Goal: Task Accomplishment & Management: Manage account settings

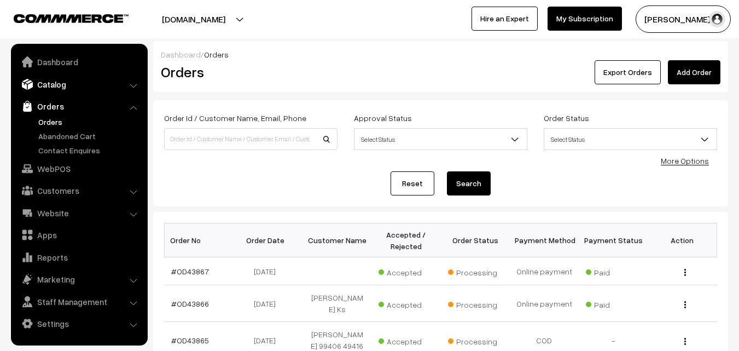
click at [57, 81] on link "Catalog" at bounding box center [79, 84] width 130 height 20
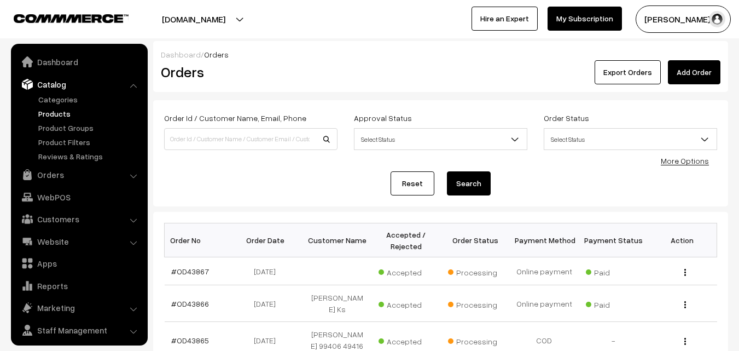
click at [66, 113] on link "Products" at bounding box center [90, 113] width 108 height 11
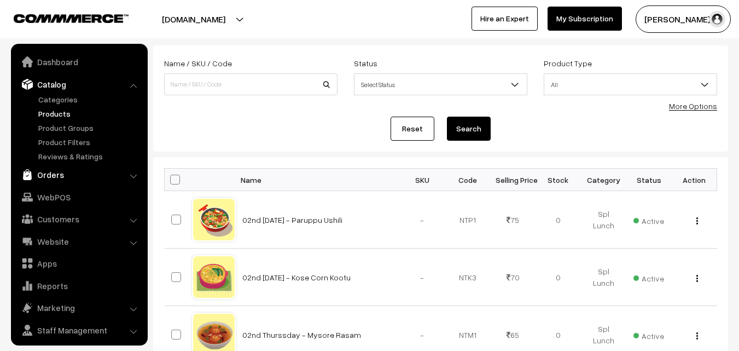
scroll to position [27, 0]
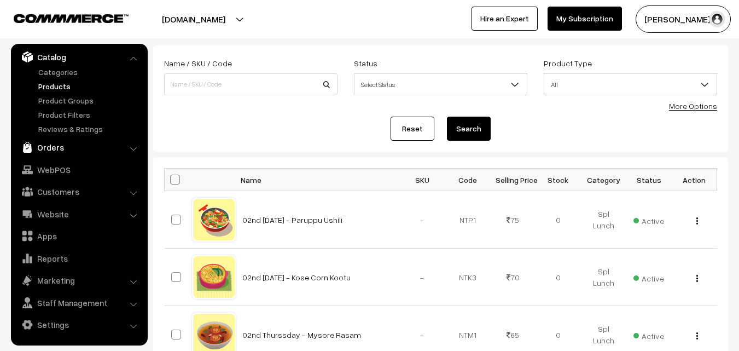
click at [57, 151] on link "Orders" at bounding box center [79, 147] width 130 height 20
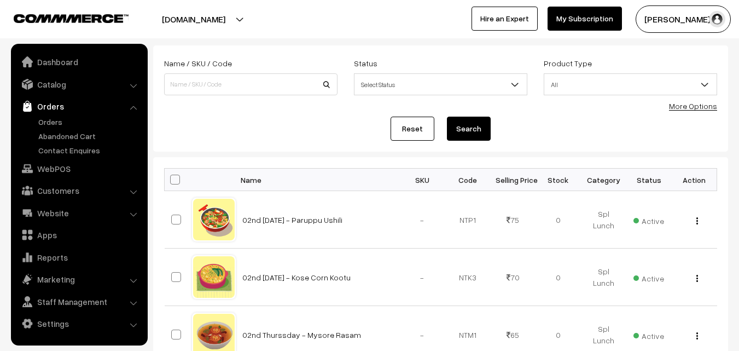
scroll to position [0, 0]
click at [62, 120] on link "Orders" at bounding box center [90, 121] width 108 height 11
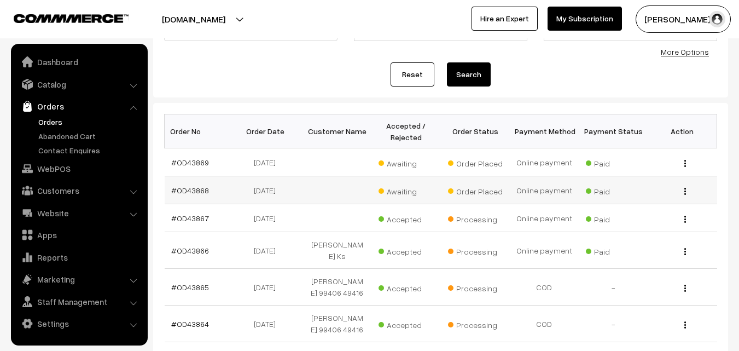
scroll to position [109, 0]
click at [57, 80] on link "Catalog" at bounding box center [79, 84] width 130 height 20
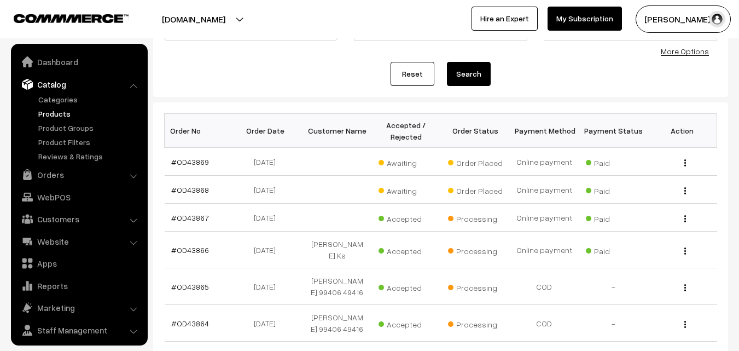
click at [74, 114] on link "Products" at bounding box center [90, 113] width 108 height 11
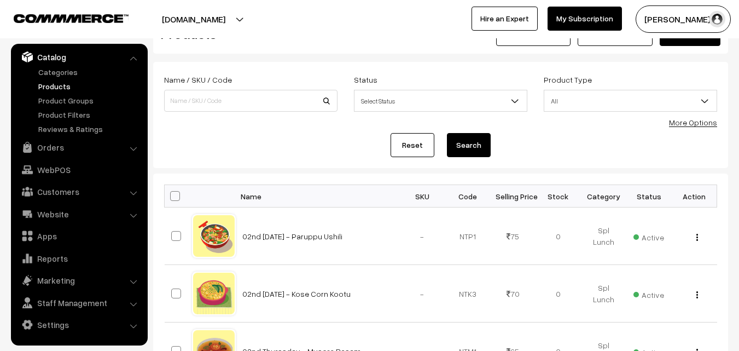
scroll to position [55, 0]
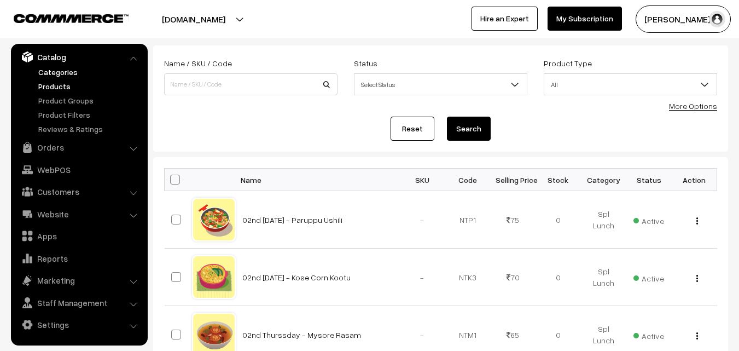
click at [67, 69] on link "Categories" at bounding box center [90, 71] width 108 height 11
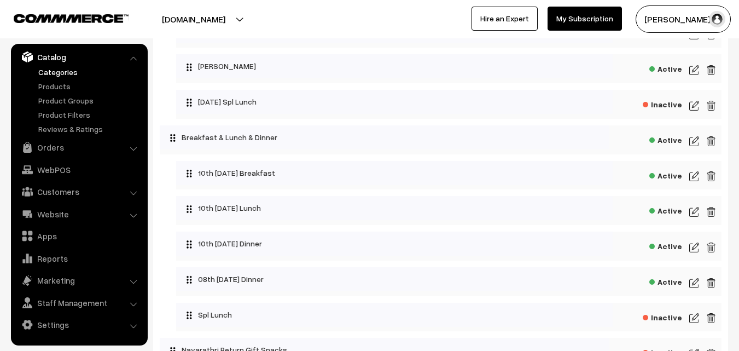
scroll to position [164, 0]
click at [694, 172] on img at bounding box center [694, 175] width 10 height 13
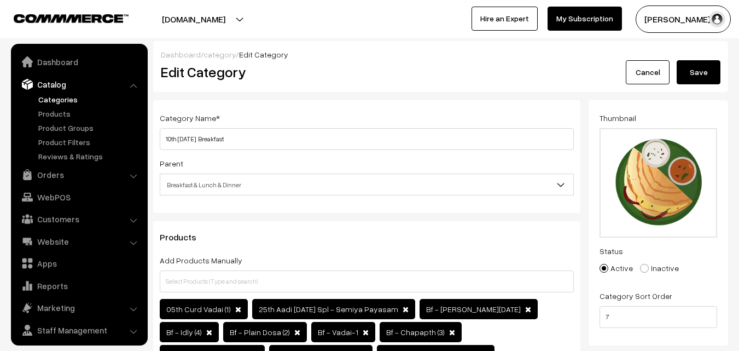
click at [172, 136] on input "10th Saturday Breakfast" at bounding box center [367, 139] width 414 height 22
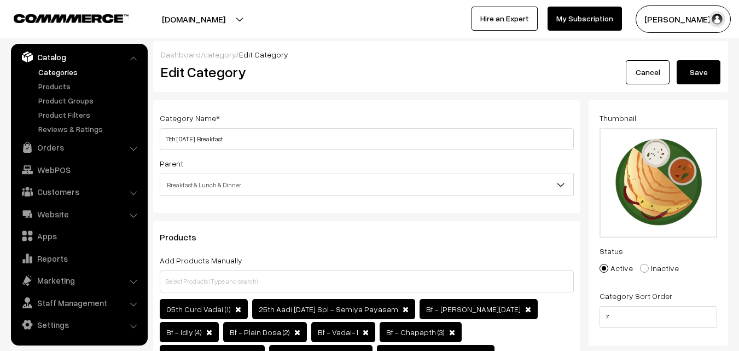
type input "11th Saturday Breakfast"
click at [713, 73] on button "Save" at bounding box center [699, 72] width 44 height 24
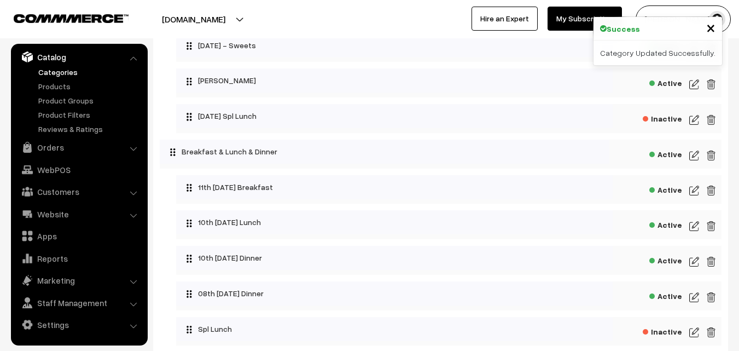
scroll to position [164, 0]
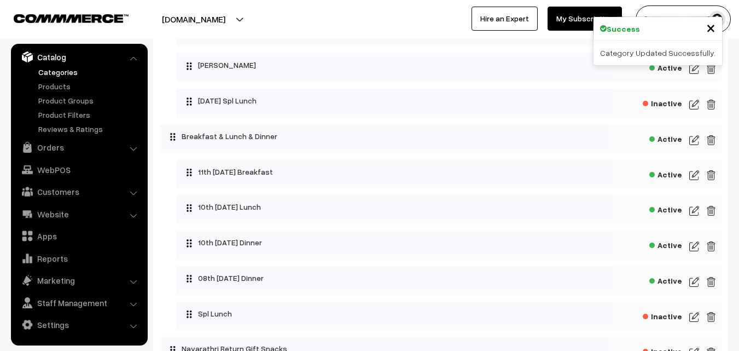
click at [695, 210] on img at bounding box center [694, 210] width 10 height 13
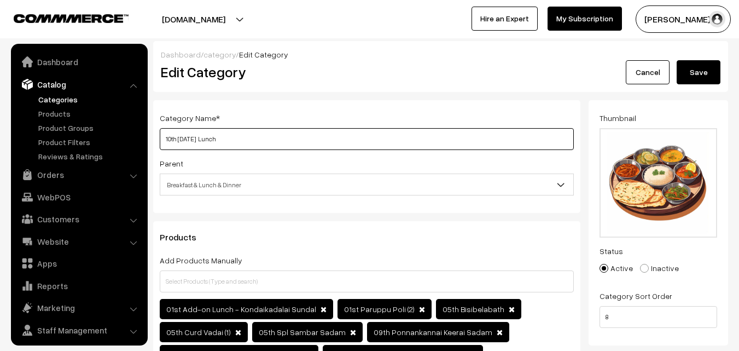
scroll to position [27, 0]
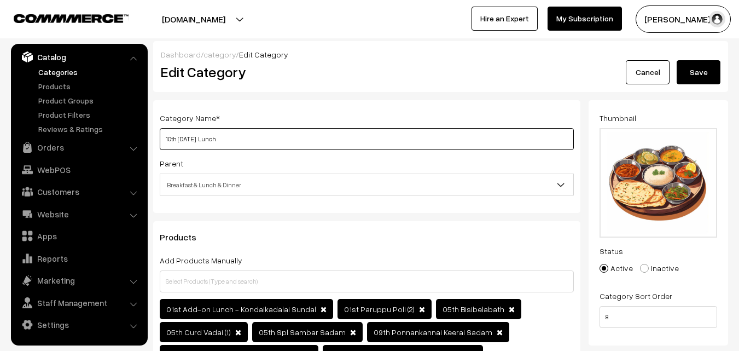
click at [277, 135] on input "10th [DATE] Lunch" at bounding box center [367, 139] width 414 height 22
click at [171, 135] on input "10th [DATE] Lunch" at bounding box center [367, 139] width 414 height 22
type input "11th Saturday Lunch"
click at [696, 69] on button "Save" at bounding box center [699, 72] width 44 height 24
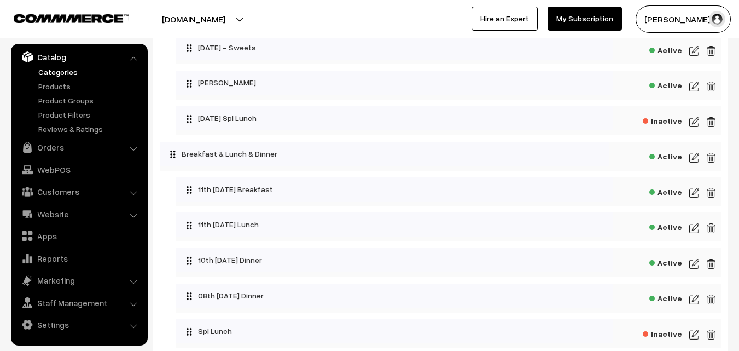
scroll to position [164, 0]
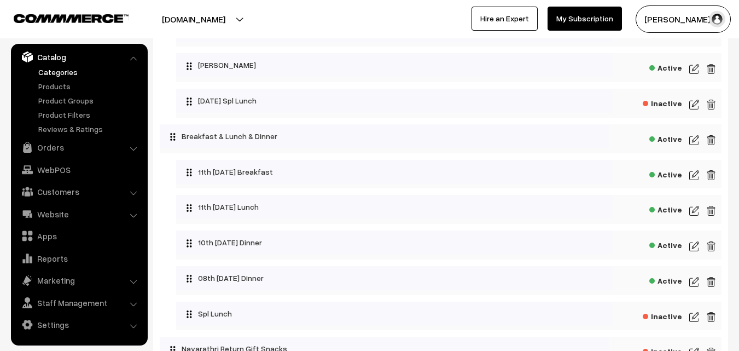
drag, startPoint x: 691, startPoint y: 245, endPoint x: 661, endPoint y: 243, distance: 29.6
click at [692, 245] on img at bounding box center [694, 246] width 10 height 13
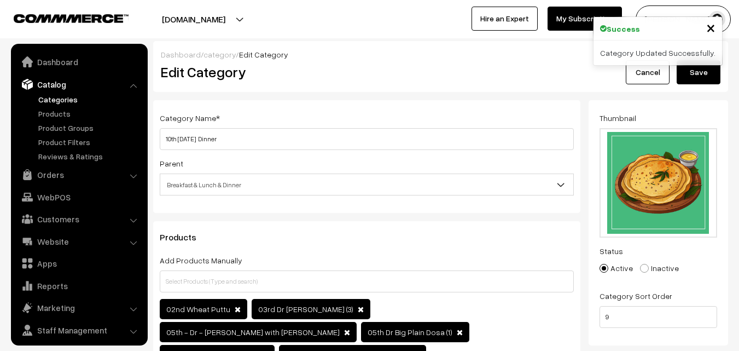
scroll to position [27, 0]
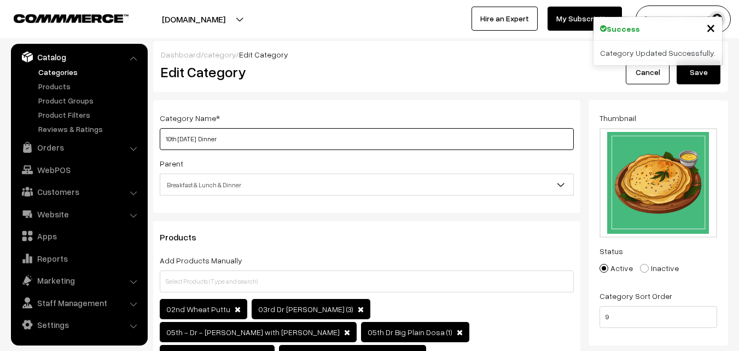
click at [171, 141] on input "10th [DATE] Dinner" at bounding box center [367, 139] width 414 height 22
type input "11th [DATE] Dinner"
click at [690, 77] on button "Save" at bounding box center [699, 72] width 44 height 24
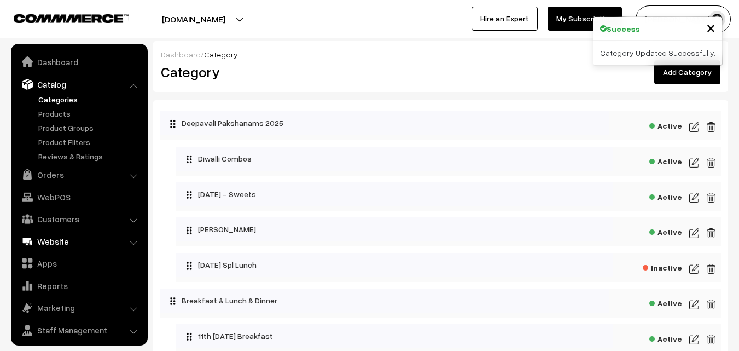
scroll to position [27, 0]
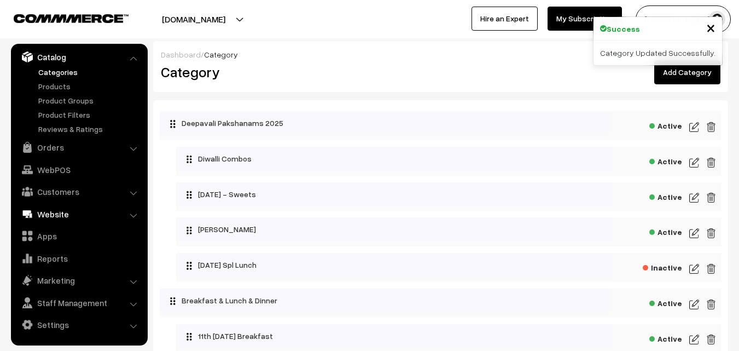
click at [66, 219] on link "Website" at bounding box center [79, 214] width 130 height 20
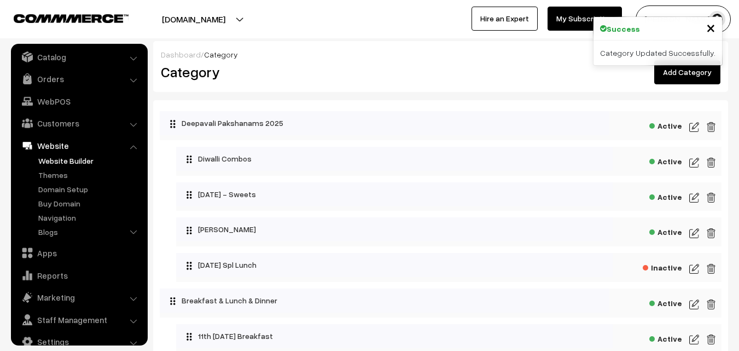
click at [72, 160] on link "Website Builder" at bounding box center [90, 160] width 108 height 11
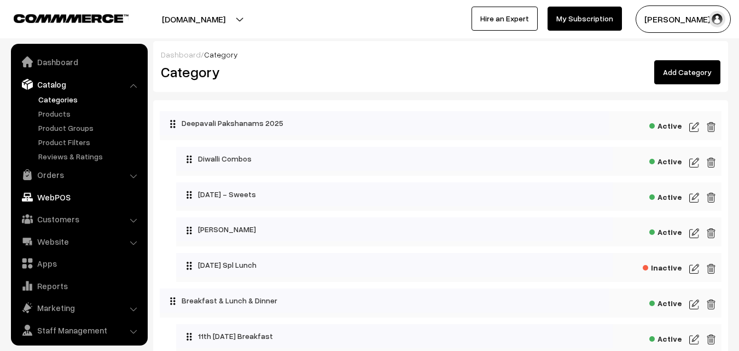
scroll to position [27, 0]
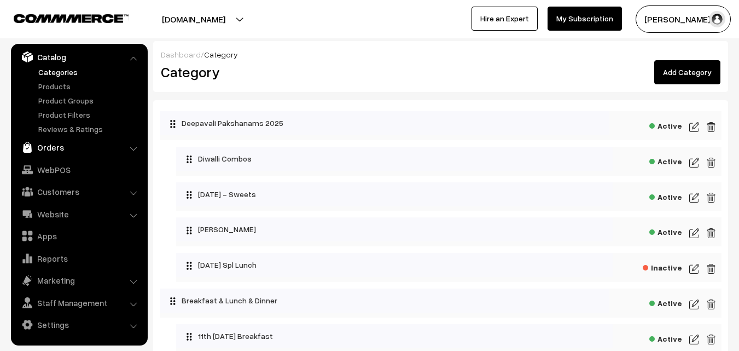
click at [68, 154] on link "Orders" at bounding box center [79, 147] width 130 height 20
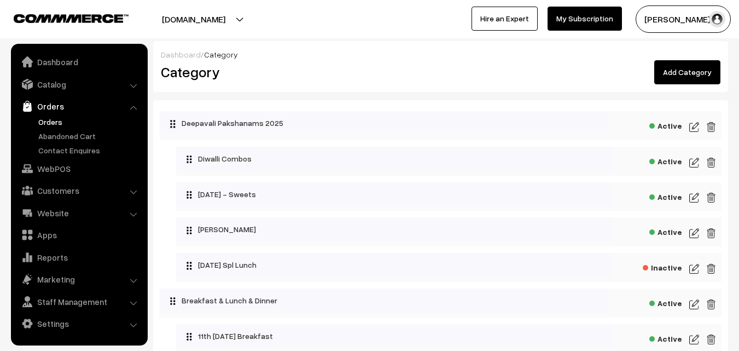
click at [79, 122] on link "Orders" at bounding box center [90, 121] width 108 height 11
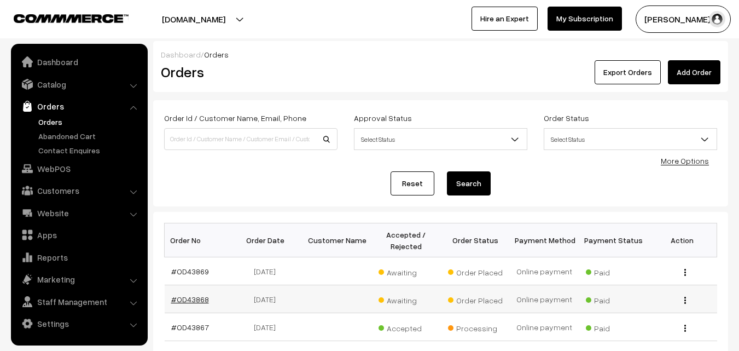
click at [196, 300] on link "#OD43868" at bounding box center [190, 298] width 38 height 9
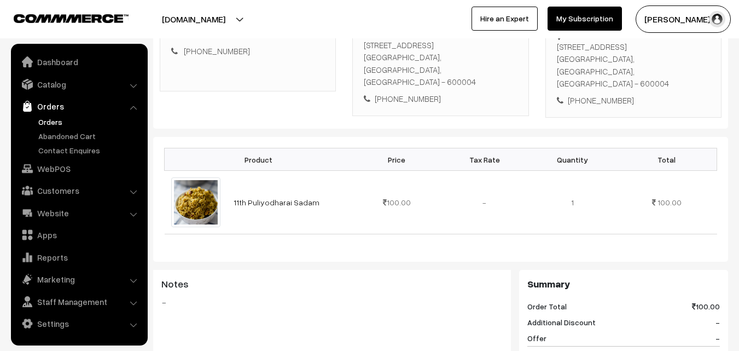
scroll to position [109, 0]
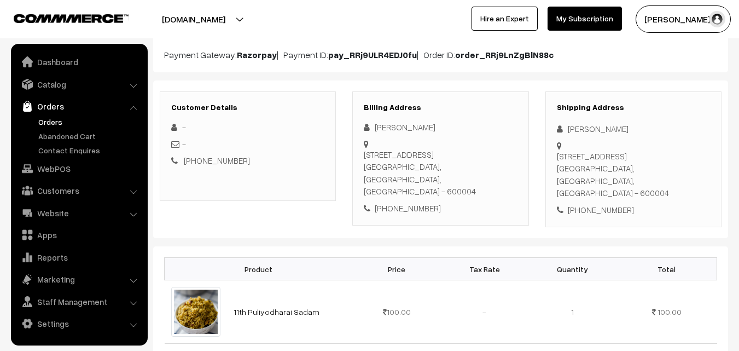
click at [402, 202] on div "Billing Address [PERSON_NAME] [STREET_ADDRESS] [PHONE_NUMBER]" at bounding box center [440, 158] width 176 height 135
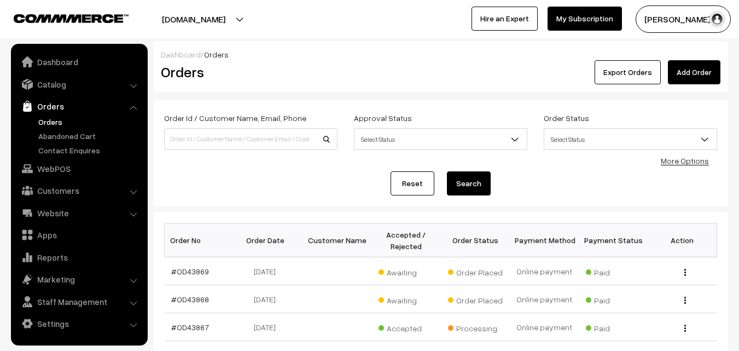
click at [190, 268] on link "#OD43869" at bounding box center [190, 270] width 38 height 9
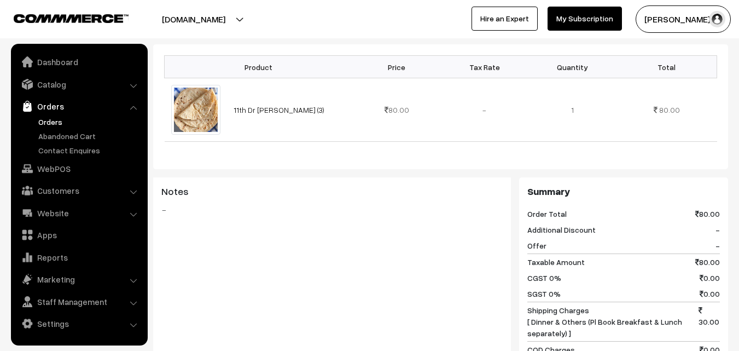
scroll to position [328, 0]
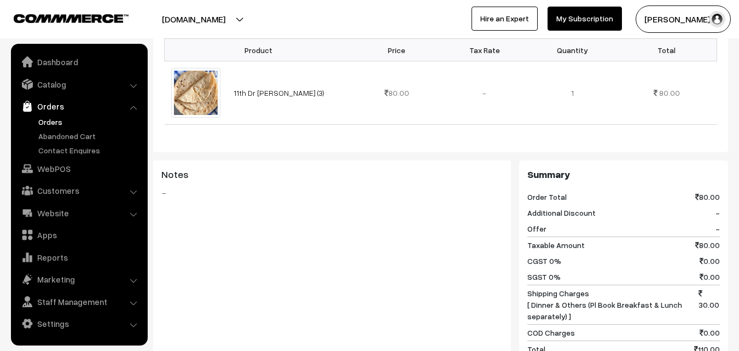
click at [55, 126] on link "Orders" at bounding box center [90, 121] width 108 height 11
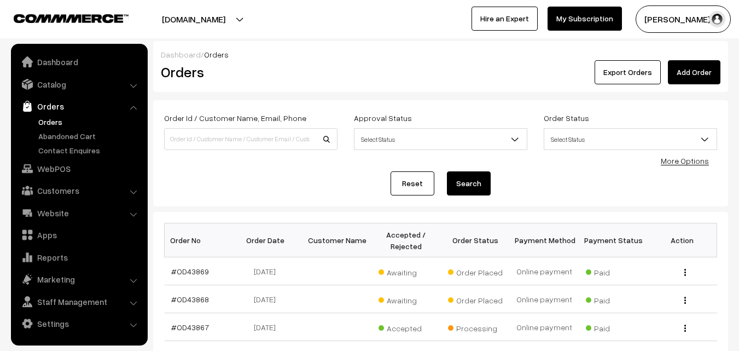
click at [47, 124] on link "Orders" at bounding box center [90, 121] width 108 height 11
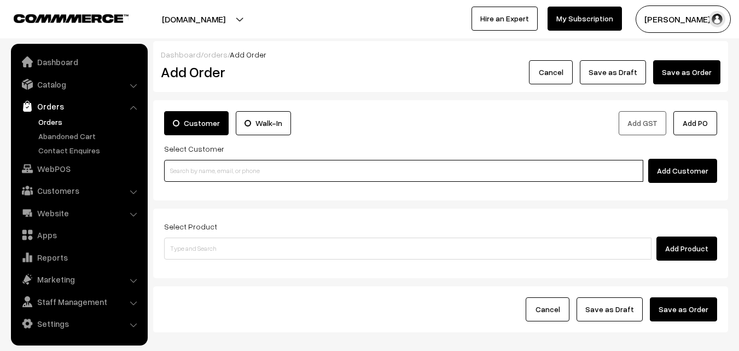
click at [229, 164] on input at bounding box center [403, 171] width 479 height 22
paste input "94449 13191"
click at [187, 169] on input "94449 13191" at bounding box center [403, 171] width 479 height 22
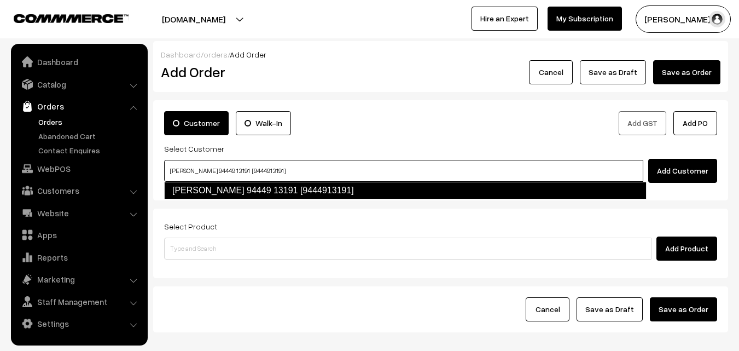
type input "M.N. Kumar 94449 13191 [9444913191]"
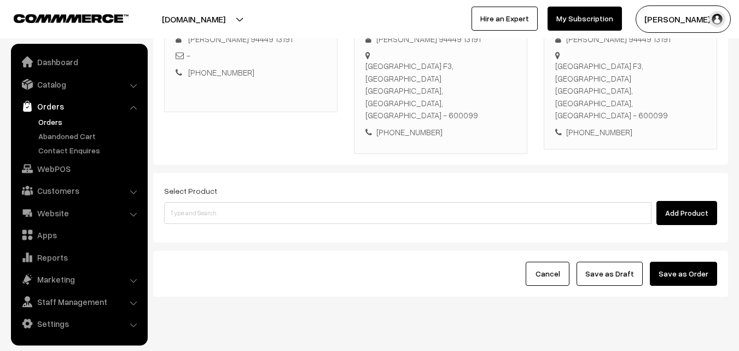
scroll to position [187, 0]
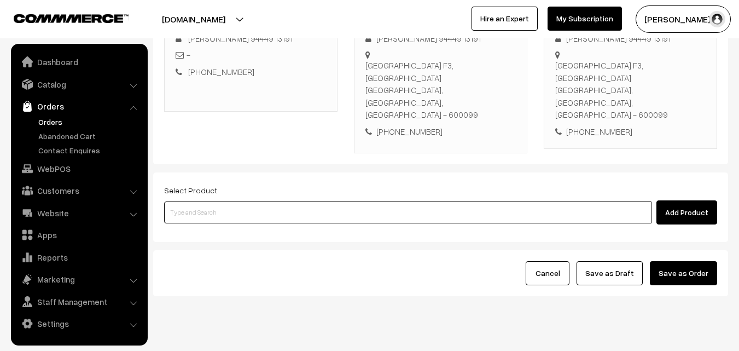
click at [319, 201] on input at bounding box center [407, 212] width 487 height 22
type input "["
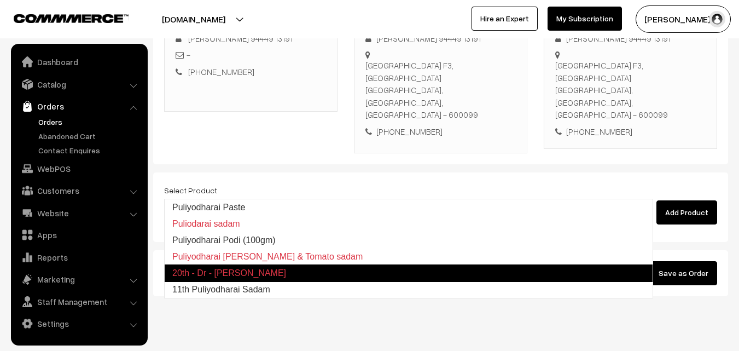
type input "11th Puliyodharai Sadam"
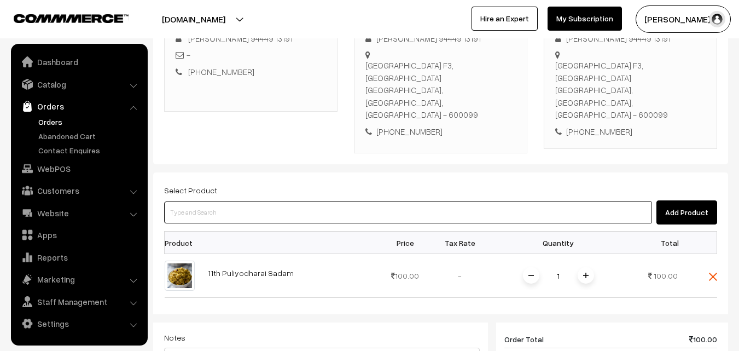
click at [289, 201] on input at bounding box center [407, 212] width 487 height 22
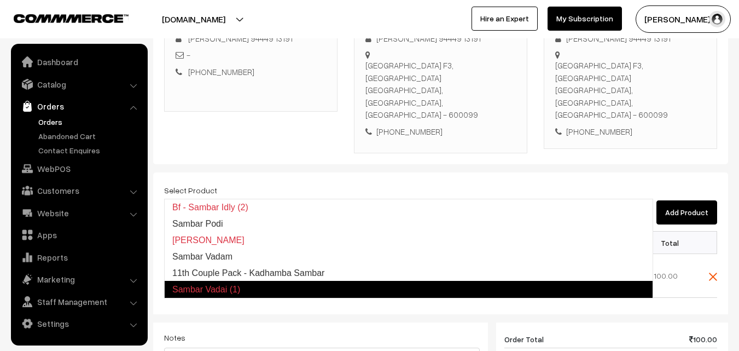
type input "11th Couple Pack - Kadhamba Sambar"
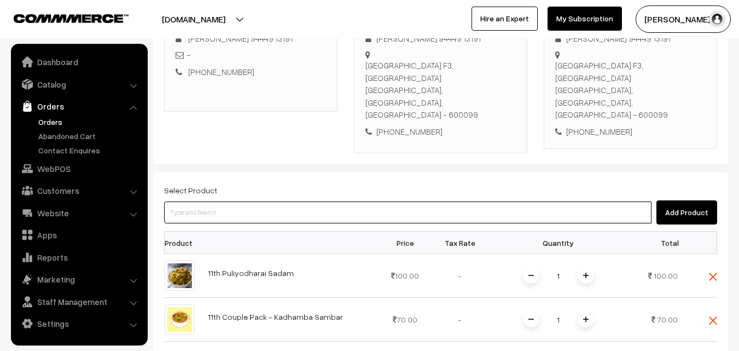
click at [269, 201] on input at bounding box center [407, 212] width 487 height 22
click at [197, 201] on input at bounding box center [407, 212] width 487 height 22
paste input "11th Couple Pack- Milagu Rasam"
type input "11th Couple Pack- Milagu Rasam"
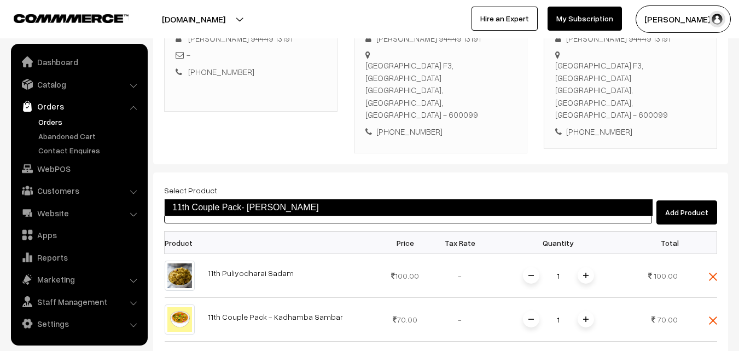
click at [217, 205] on link "11th Couple Pack- Milagu Rasam" at bounding box center [408, 208] width 489 height 18
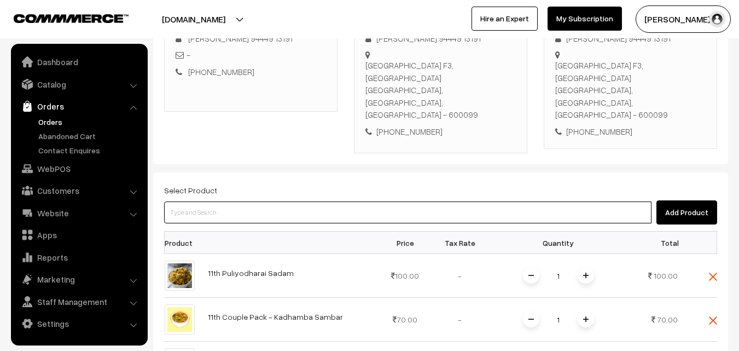
click at [236, 201] on input at bounding box center [407, 212] width 487 height 22
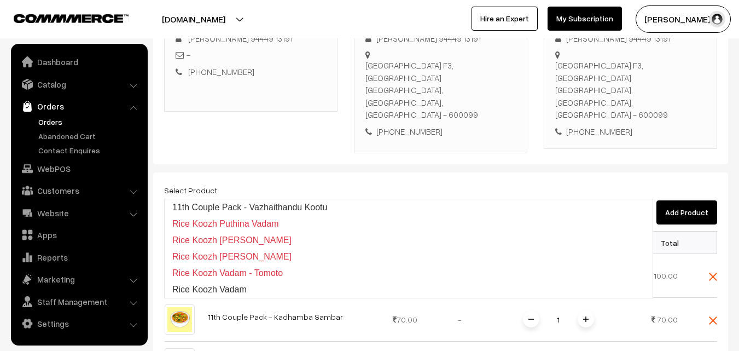
type input "11th Couple Pack - Vazhaithandu Kootu"
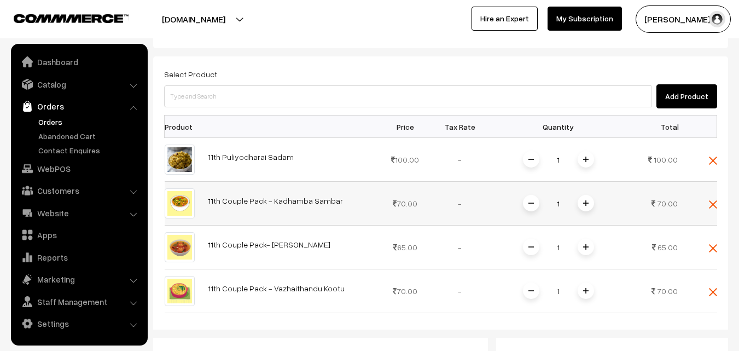
scroll to position [297, 0]
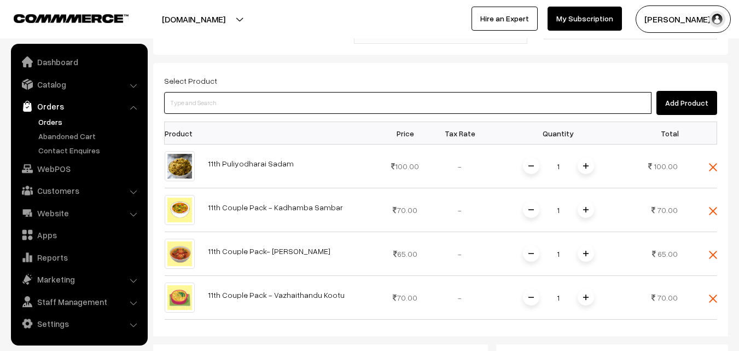
click at [270, 92] on input at bounding box center [407, 103] width 487 height 22
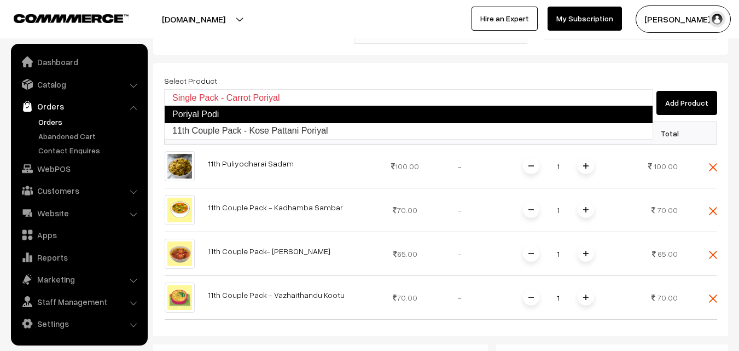
type input "11th Couple Pack - Kose Pattani Poriyal"
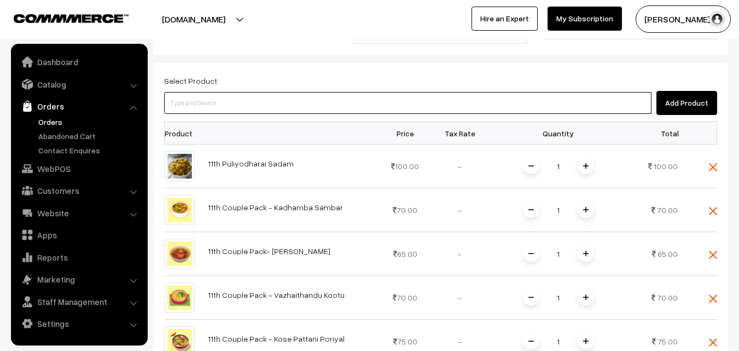
click at [259, 92] on input at bounding box center [407, 103] width 487 height 22
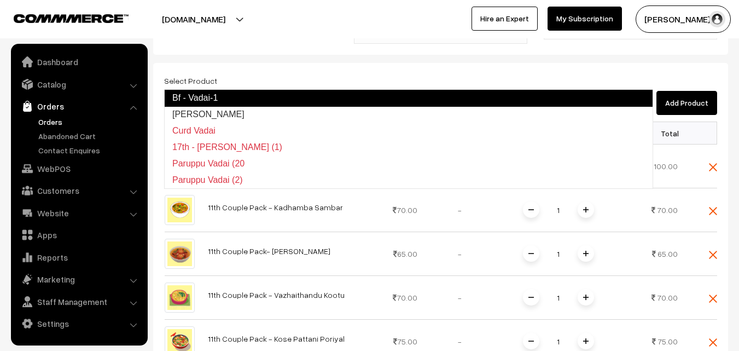
type input "Bf - Vadai-1"
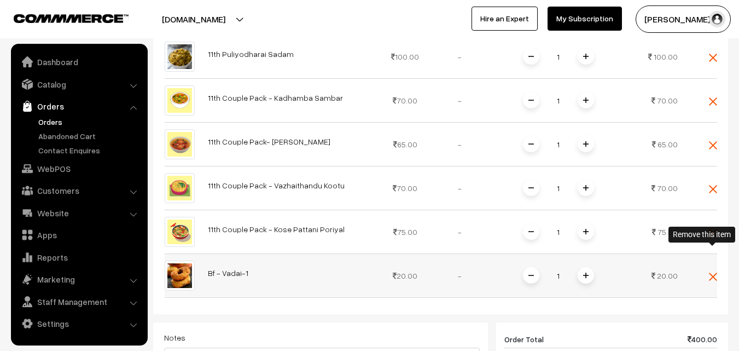
click at [713, 272] on img at bounding box center [713, 276] width 8 height 8
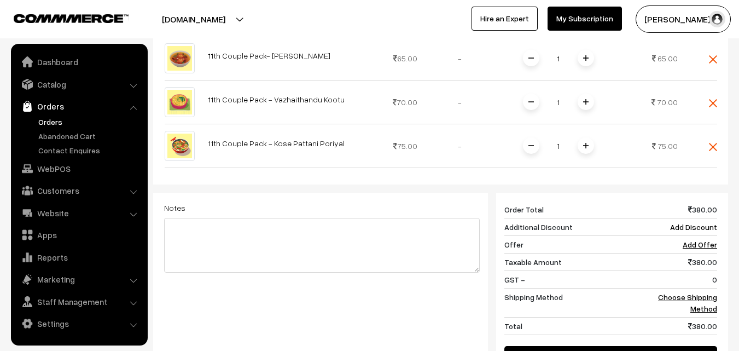
scroll to position [625, 0]
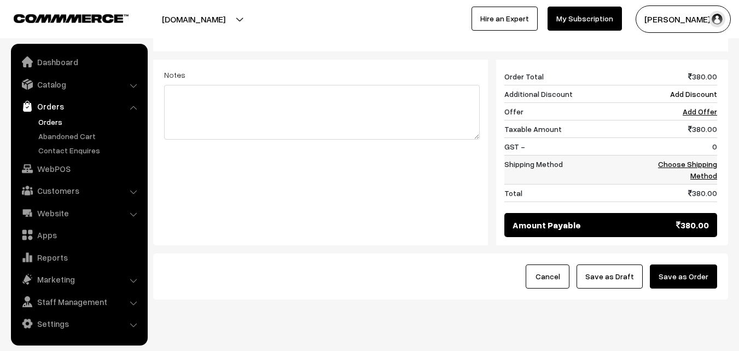
click at [704, 159] on link "Choose Shipping Method" at bounding box center [687, 169] width 59 height 21
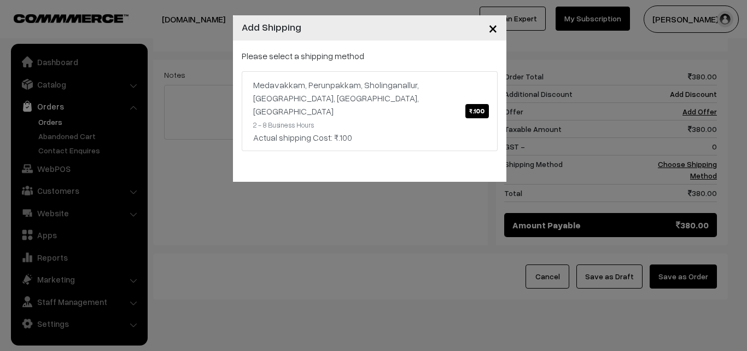
drag, startPoint x: 500, startPoint y: 112, endPoint x: 415, endPoint y: 98, distance: 86.4
click at [392, 73] on link "Medavakkam, Perunpakkam, Sholinganallur, seliyur, Kirattur, Perambur ₹.100 2 - …" at bounding box center [370, 111] width 256 height 80
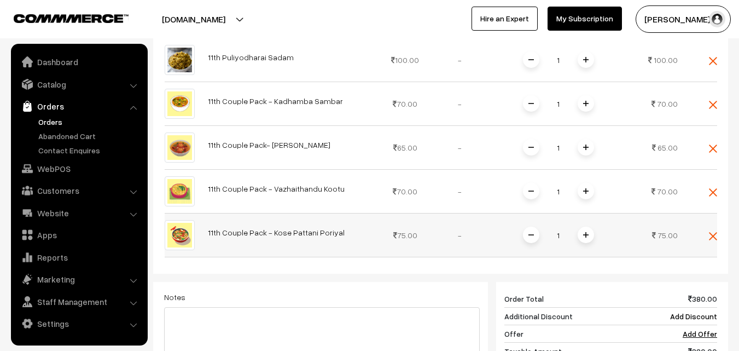
scroll to position [297, 0]
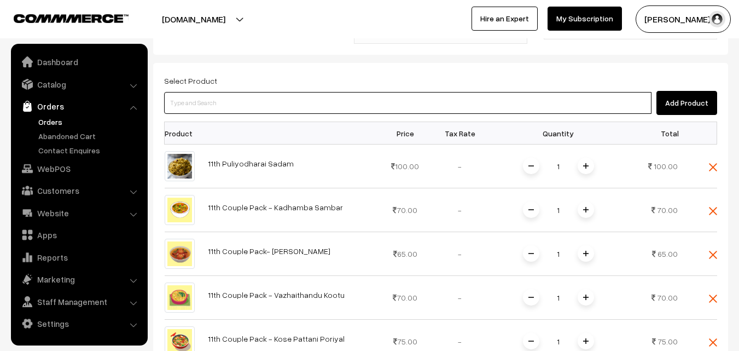
click at [269, 92] on input at bounding box center [407, 103] width 487 height 22
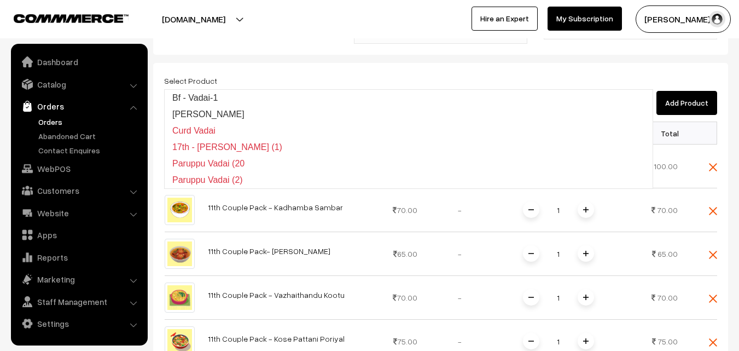
type input "Bf - Vadai-1"
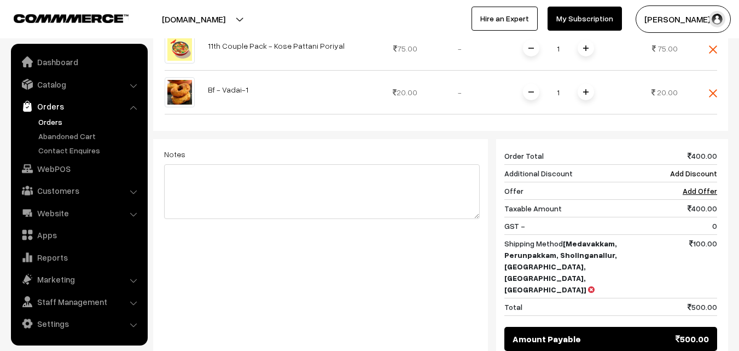
scroll to position [570, 0]
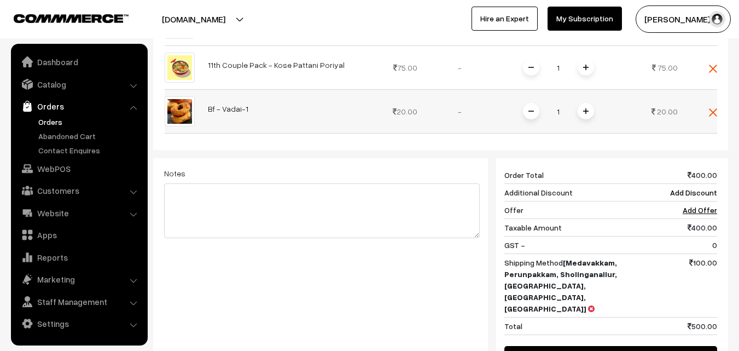
click at [590, 102] on div "1" at bounding box center [559, 111] width 82 height 19
click at [584, 108] on img at bounding box center [585, 110] width 5 height 5
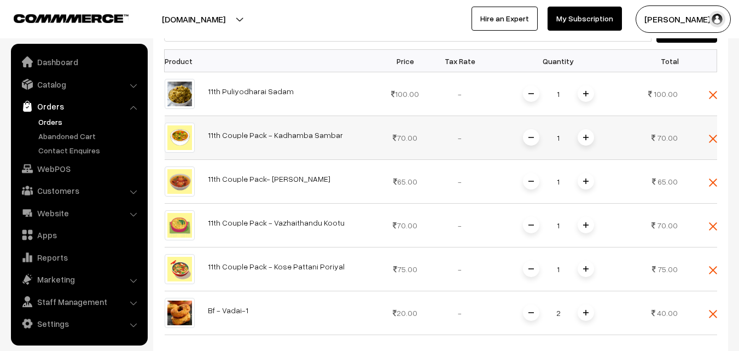
scroll to position [297, 0]
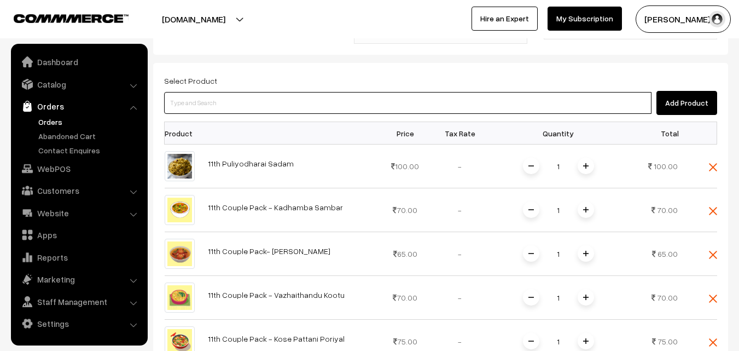
click at [359, 92] on input at bounding box center [407, 103] width 487 height 22
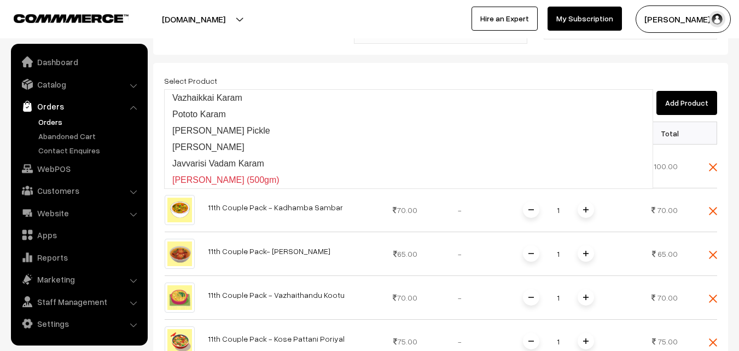
type input "Vazhaikkai Karam"
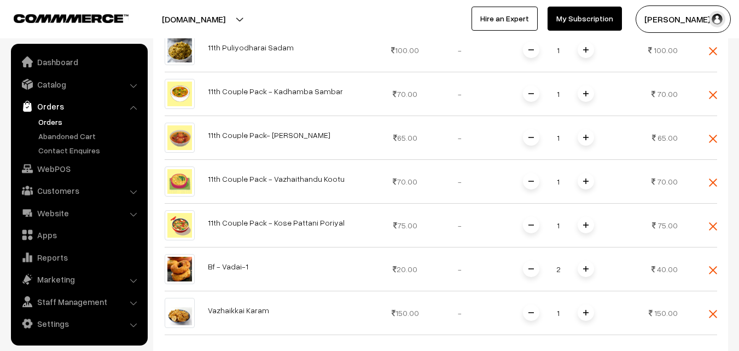
scroll to position [515, 0]
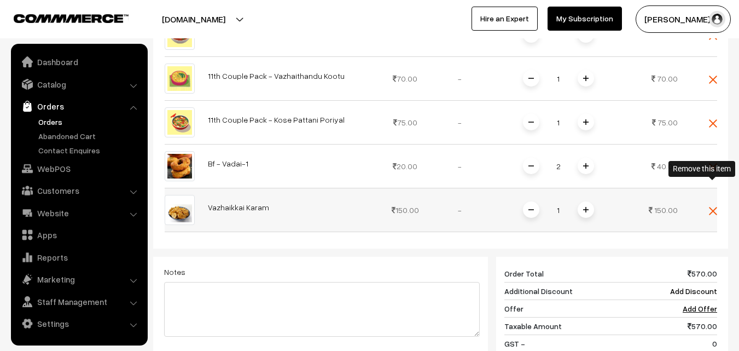
click at [713, 207] on img at bounding box center [713, 211] width 8 height 8
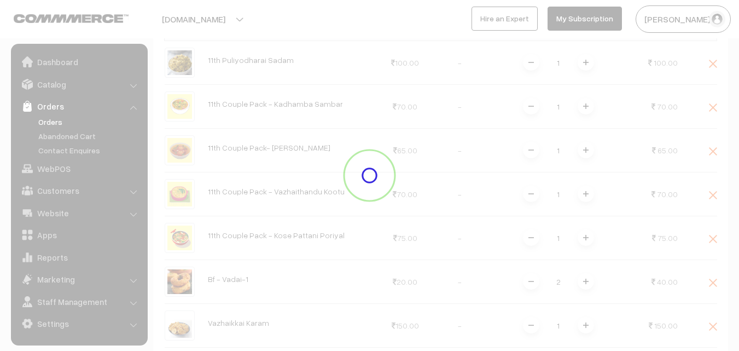
scroll to position [242, 0]
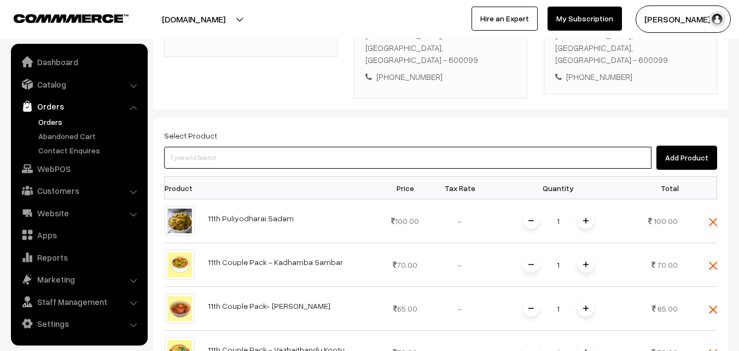
click at [375, 147] on input at bounding box center [407, 158] width 487 height 22
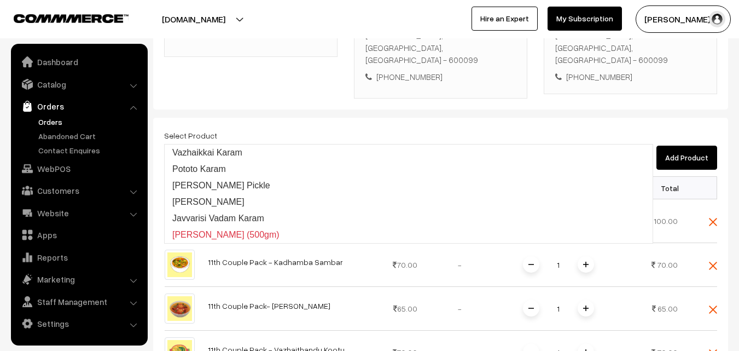
type input "Pototo Karam"
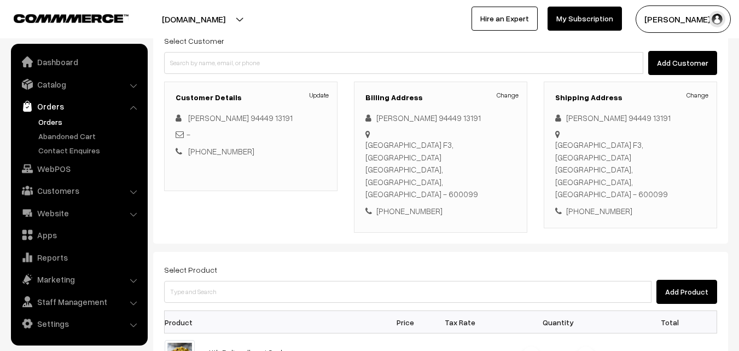
scroll to position [297, 0]
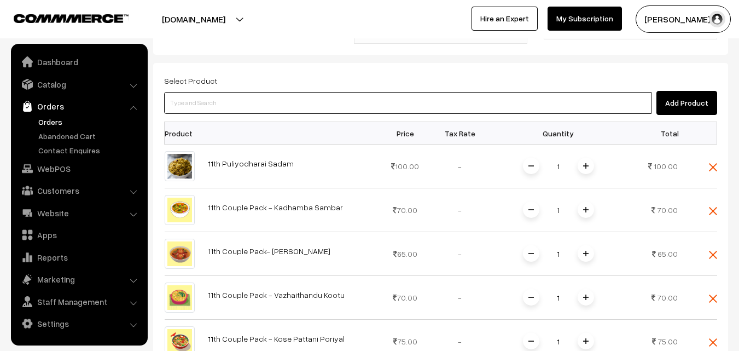
click at [294, 92] on input at bounding box center [407, 103] width 487 height 22
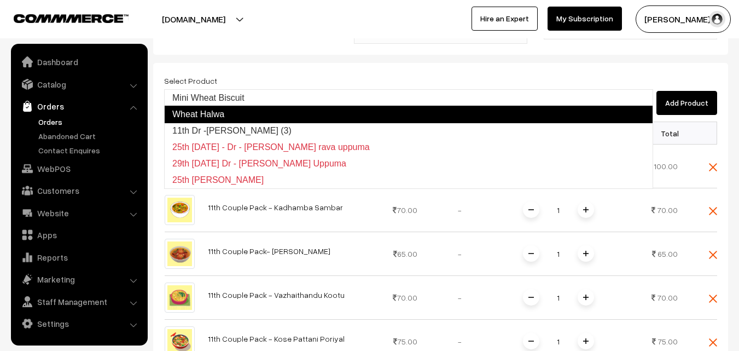
type input "Mini Wheat Biscuit"
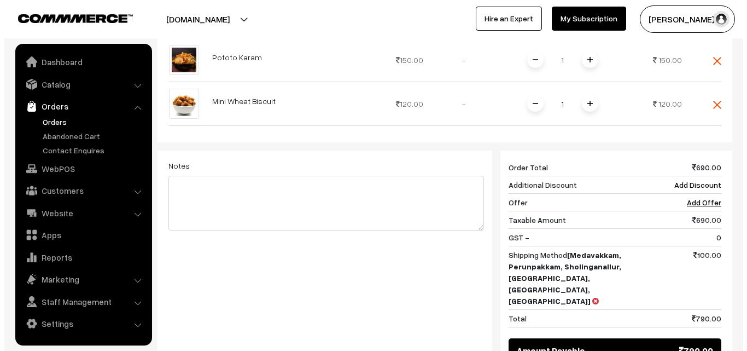
scroll to position [771, 0]
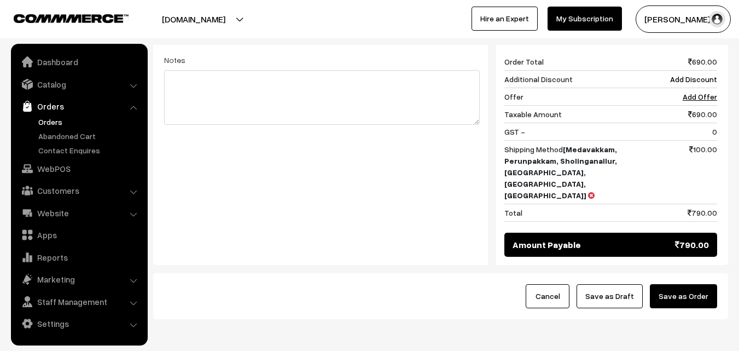
click at [708, 284] on button "Save as Order" at bounding box center [683, 296] width 67 height 24
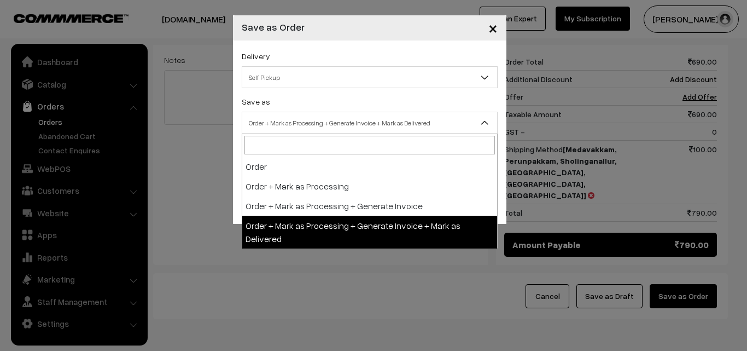
click at [357, 120] on span "Order + Mark as Processing + Generate Invoice + Mark as Delivered" at bounding box center [369, 122] width 255 height 19
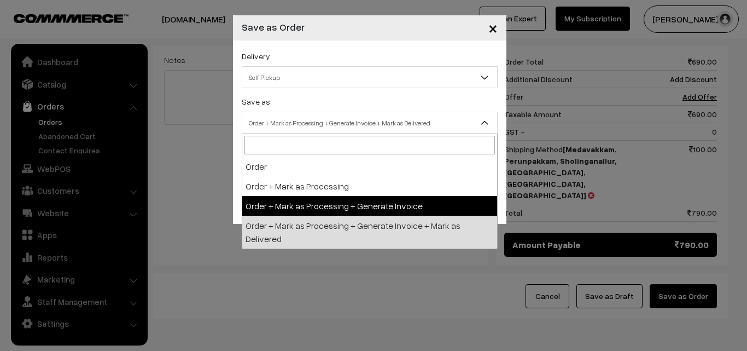
select select "3"
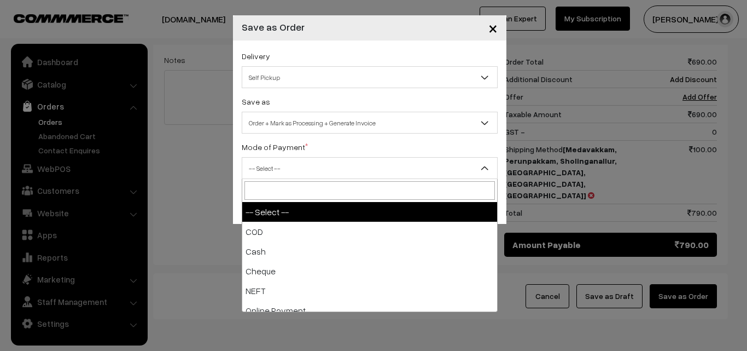
click at [305, 167] on span "-- Select --" at bounding box center [369, 168] width 255 height 19
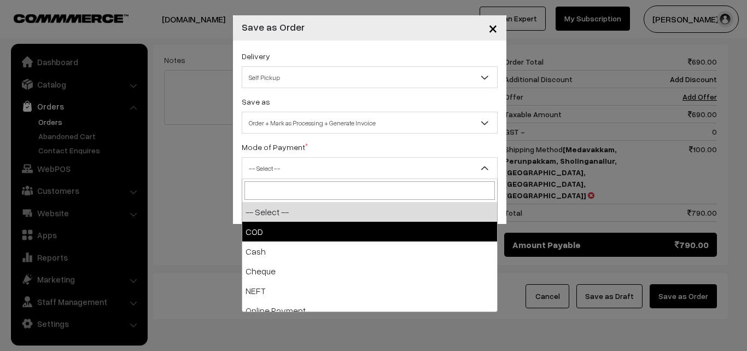
select select "1"
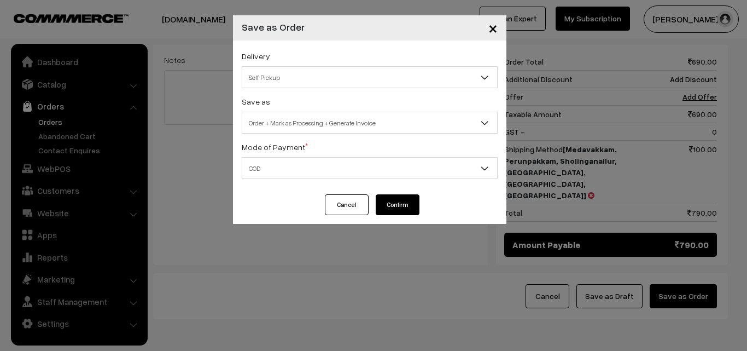
click at [398, 211] on button "Confirm" at bounding box center [398, 204] width 44 height 21
click at [393, 196] on button "Confirm" at bounding box center [398, 204] width 44 height 21
click at [393, 209] on button "Confirm" at bounding box center [398, 204] width 44 height 21
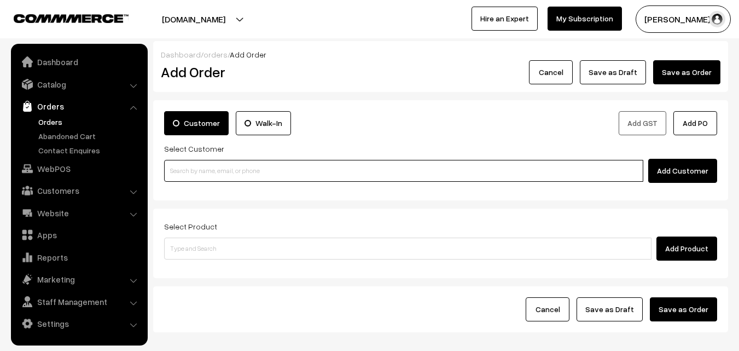
click at [200, 170] on input at bounding box center [403, 171] width 479 height 22
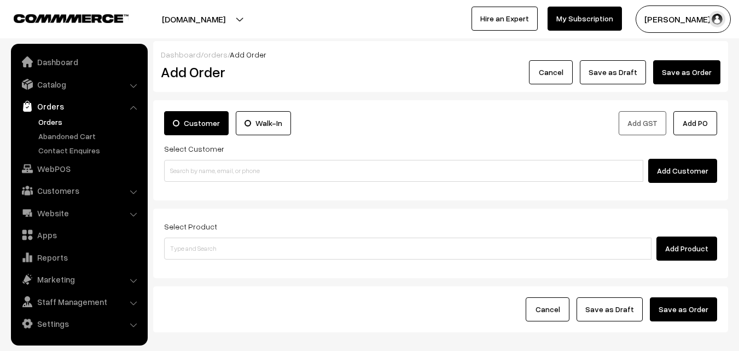
click at [49, 125] on link "Orders" at bounding box center [90, 121] width 108 height 11
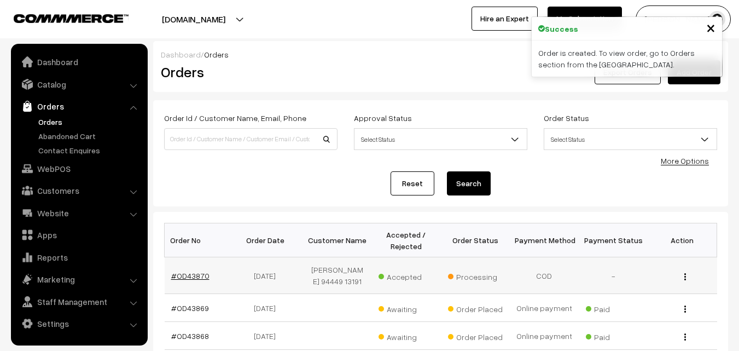
click at [196, 276] on link "#OD43870" at bounding box center [190, 275] width 38 height 9
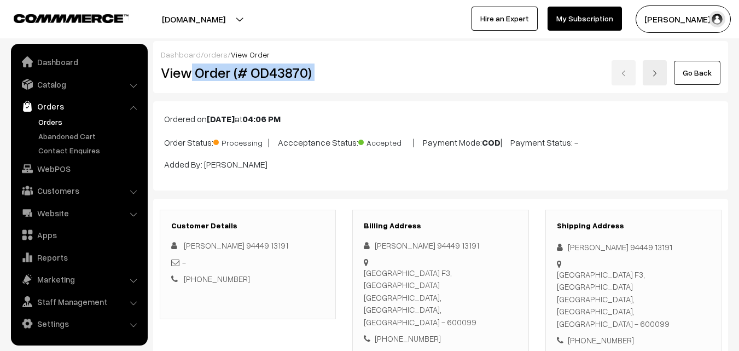
drag, startPoint x: 193, startPoint y: 74, endPoint x: 363, endPoint y: 74, distance: 169.6
click at [370, 75] on div "View Order (# OD43870) Go Back" at bounding box center [441, 72] width 576 height 25
copy div "Order (# OD43870)"
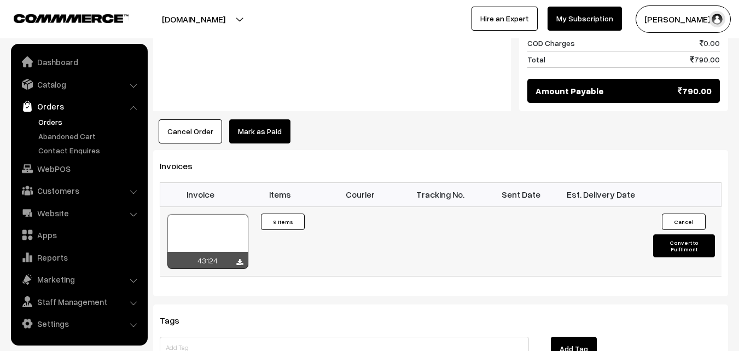
scroll to position [1094, 0]
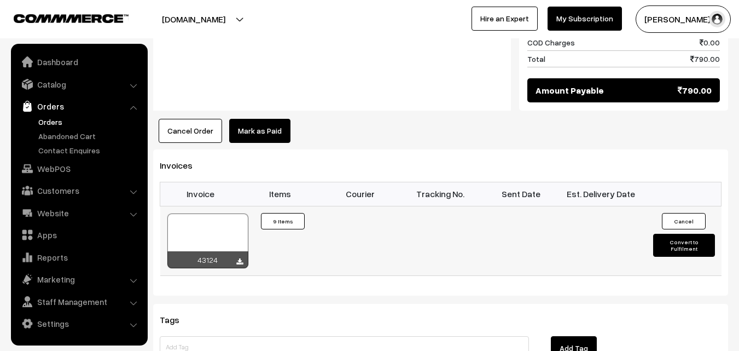
click at [203, 213] on div at bounding box center [207, 240] width 81 height 55
click at [68, 169] on link "WebPOS" at bounding box center [79, 169] width 130 height 20
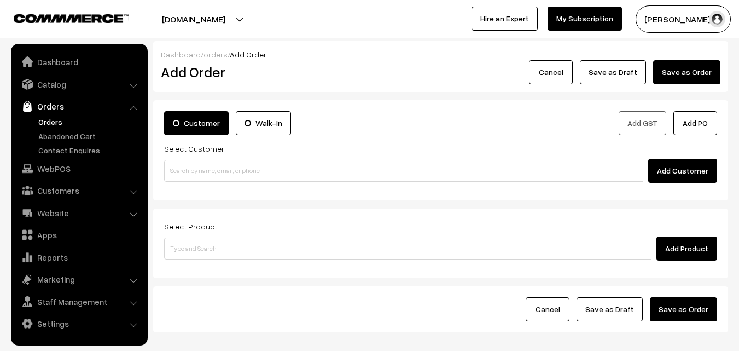
click at [220, 172] on input at bounding box center [403, 171] width 479 height 22
click at [199, 171] on input "94448 11706" at bounding box center [403, 171] width 479 height 22
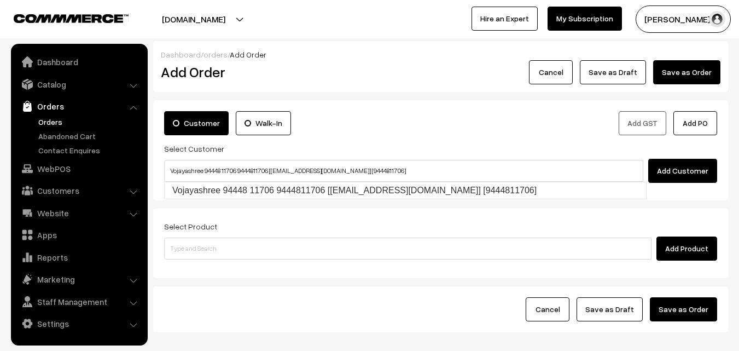
type input "Vojayashree 94448 11706 9444811706 [test22@gmail.com] [9444811706]"
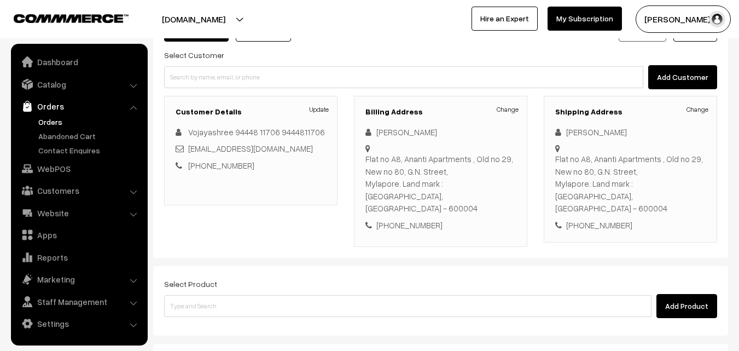
scroll to position [200, 0]
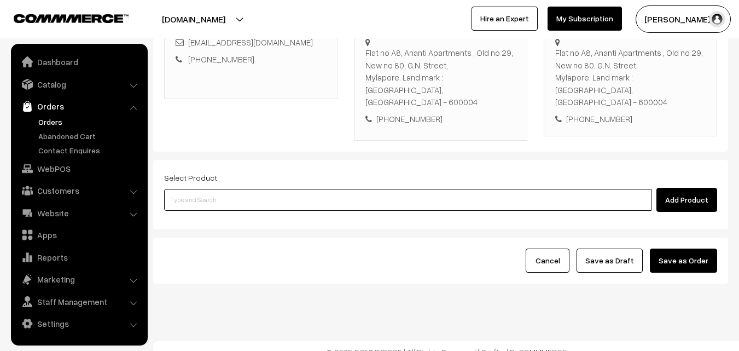
click at [266, 194] on input at bounding box center [407, 200] width 487 height 22
paste input "11th Without Rice..."
type input "11th Without Rice..."
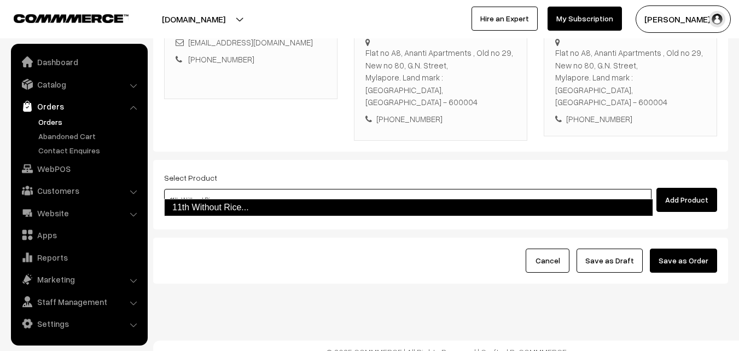
click at [212, 204] on link "11th Without Rice..." at bounding box center [408, 208] width 489 height 18
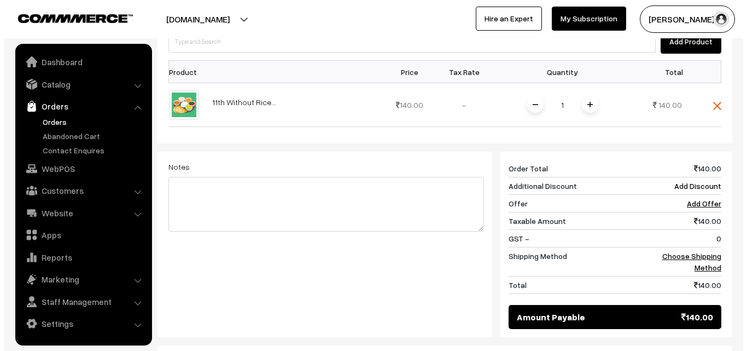
scroll to position [466, 0]
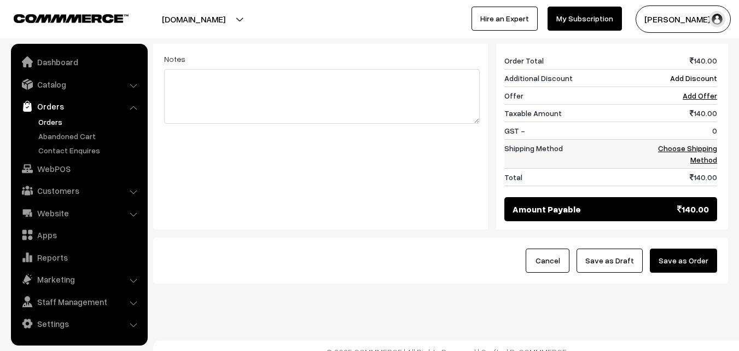
click at [704, 143] on link "Choose Shipping Method" at bounding box center [687, 153] width 59 height 21
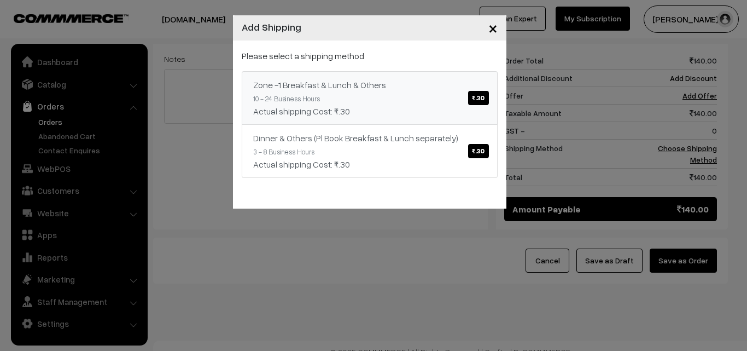
click at [429, 110] on div "Actual shipping Cost: ₹.30" at bounding box center [369, 111] width 233 height 13
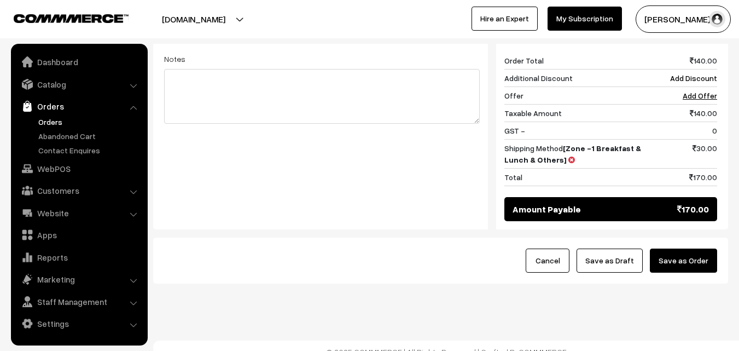
click at [723, 251] on div "Cancel Save as Draft Save as Order" at bounding box center [440, 260] width 575 height 46
click at [682, 251] on button "Save as Order" at bounding box center [683, 260] width 67 height 24
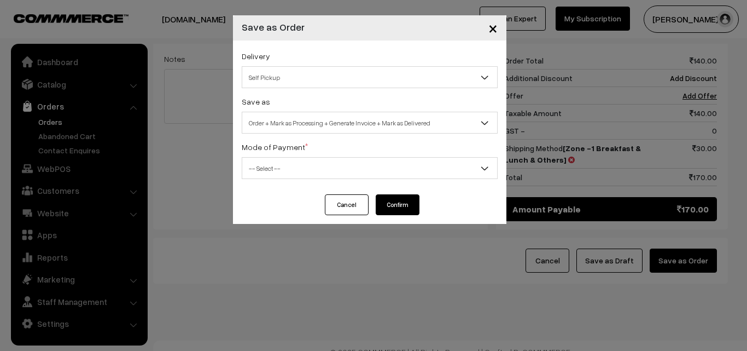
click at [324, 131] on span "Order + Mark as Processing + Generate Invoice + Mark as Delivered" at bounding box center [369, 122] width 255 height 19
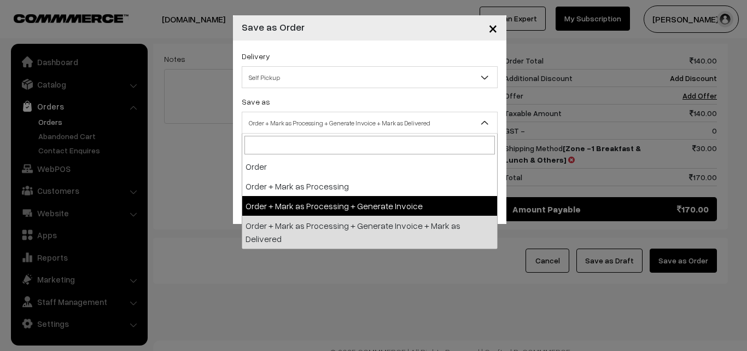
select select "3"
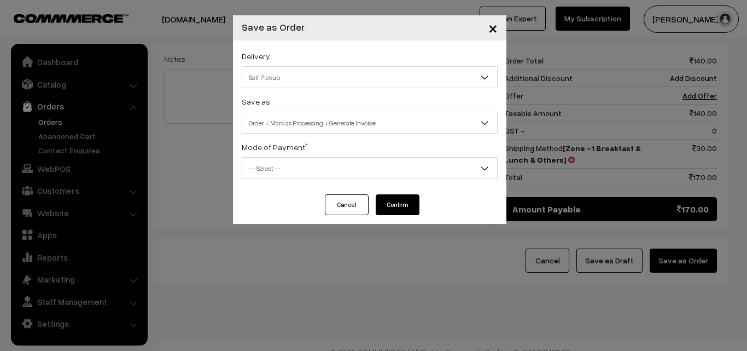
click at [292, 176] on span "-- Select --" at bounding box center [369, 168] width 255 height 19
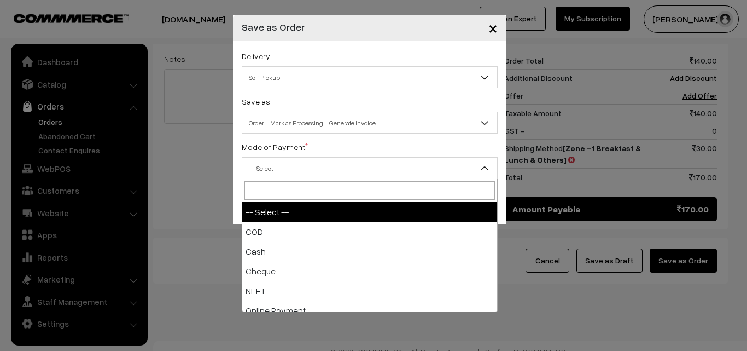
select select "1"
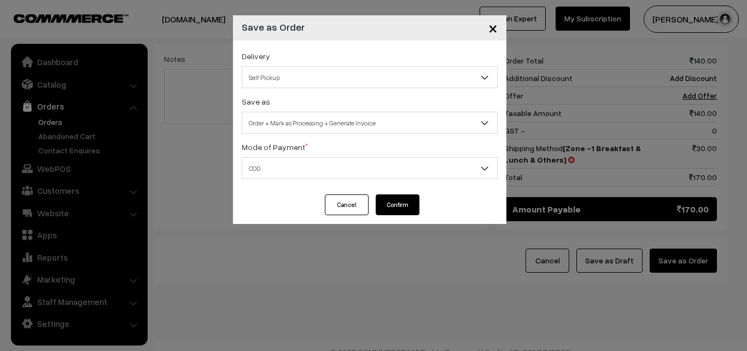
click at [413, 204] on button "Confirm" at bounding box center [398, 204] width 44 height 21
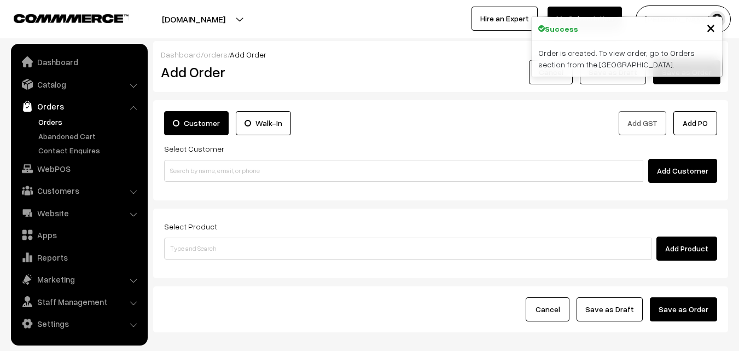
click at [54, 126] on link "Orders" at bounding box center [90, 121] width 108 height 11
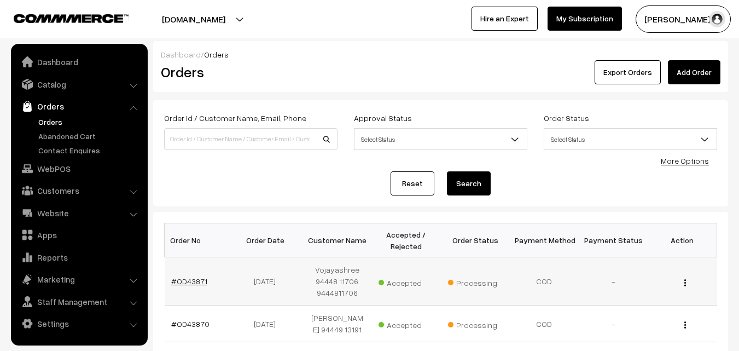
click at [185, 282] on link "#OD43871" at bounding box center [189, 280] width 36 height 9
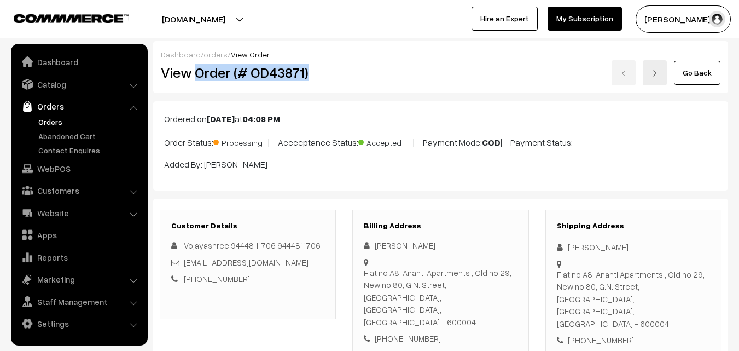
drag, startPoint x: 196, startPoint y: 74, endPoint x: 336, endPoint y: 84, distance: 139.9
click at [342, 73] on div "View Order (# OD43871)" at bounding box center [249, 72] width 192 height 25
copy h2 "Order (# OD43871)"
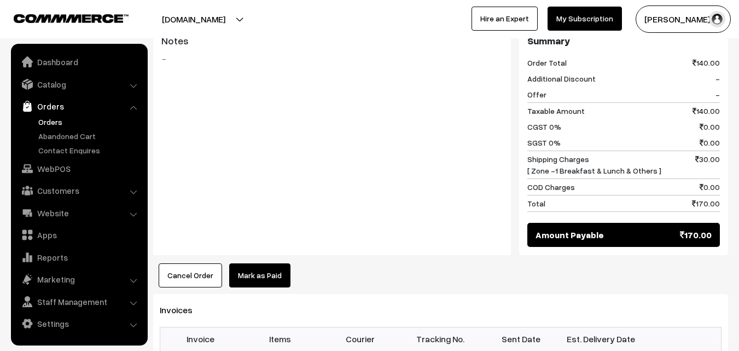
scroll to position [547, 0]
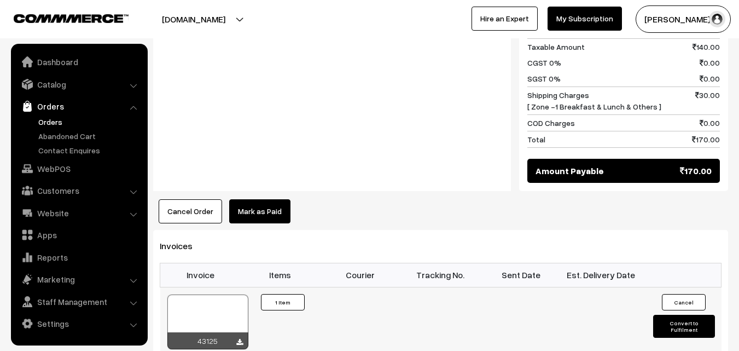
click at [208, 294] on div at bounding box center [207, 321] width 81 height 55
click at [91, 173] on link "WebPOS" at bounding box center [79, 169] width 130 height 20
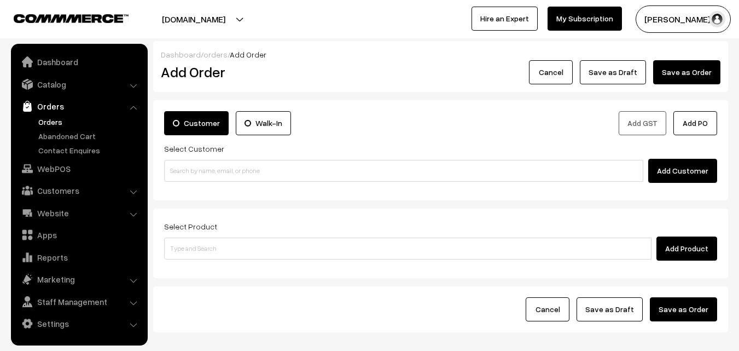
click at [182, 187] on div "Customer Walk-In Add GST Add PO Select Customer Add Customer" at bounding box center [440, 150] width 575 height 100
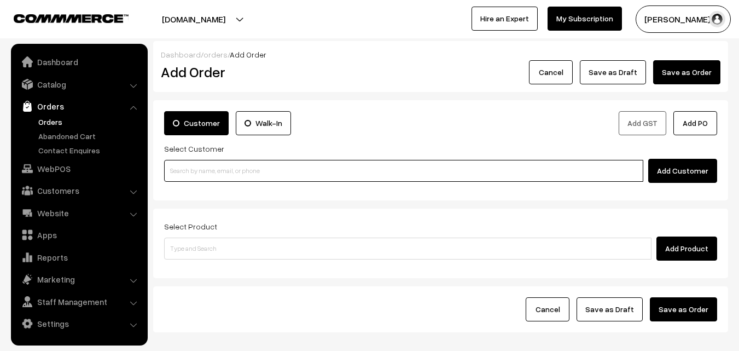
click at [185, 171] on input at bounding box center [403, 171] width 479 height 22
paste input "99416 78072"
click at [193, 164] on input "99416 78072" at bounding box center [403, 171] width 479 height 22
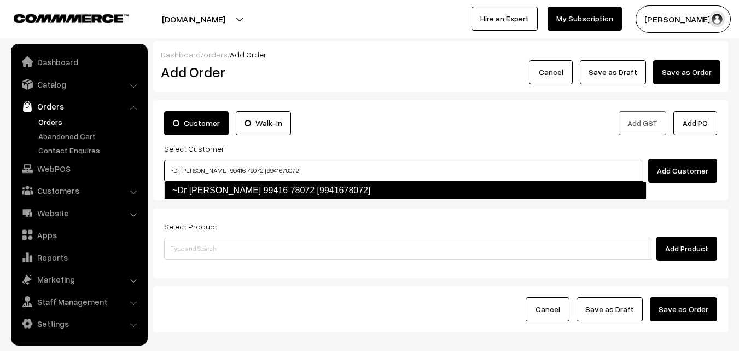
type input "~Dr R Srivathsan 99416 78072 [9941678072]"
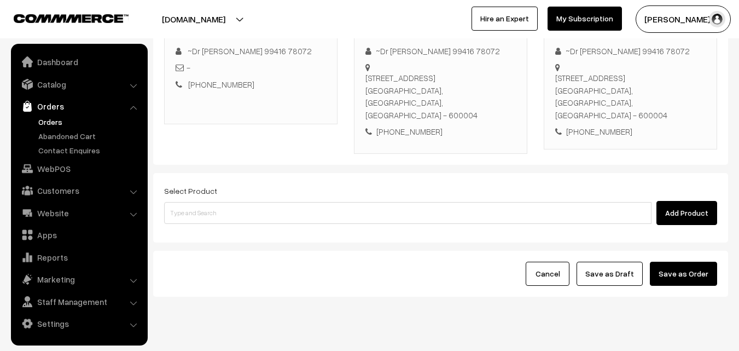
scroll to position [187, 0]
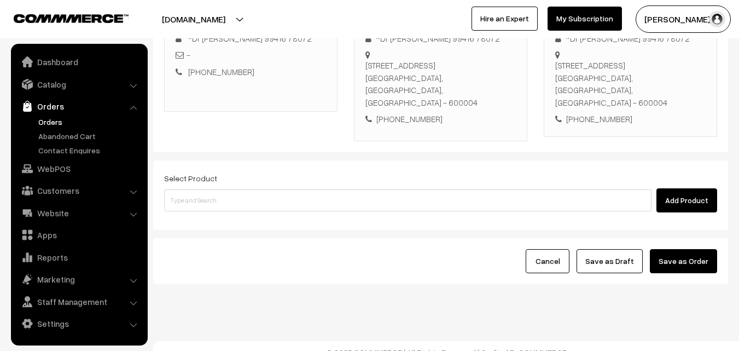
click at [273, 171] on div "Select Product Add Product" at bounding box center [440, 191] width 553 height 41
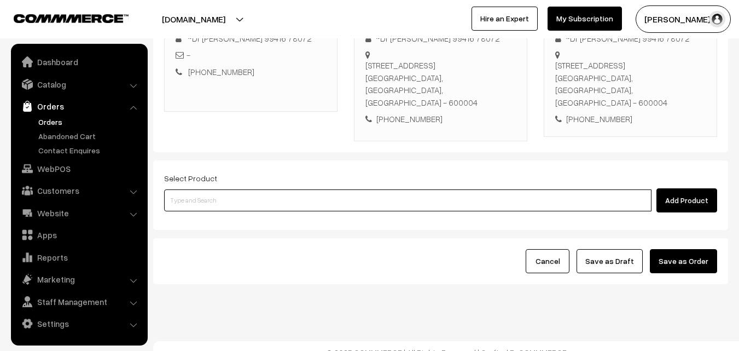
click at [277, 198] on input at bounding box center [407, 200] width 487 height 22
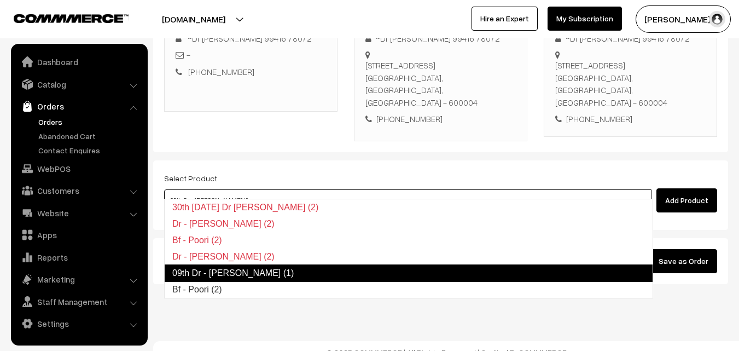
type input "Bf - Poori (2)"
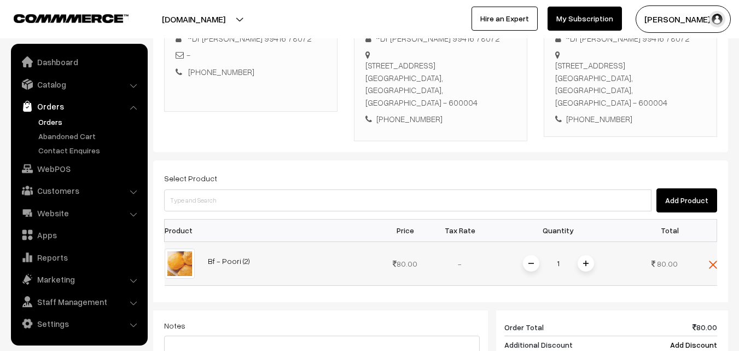
click at [586, 260] on img at bounding box center [585, 262] width 5 height 5
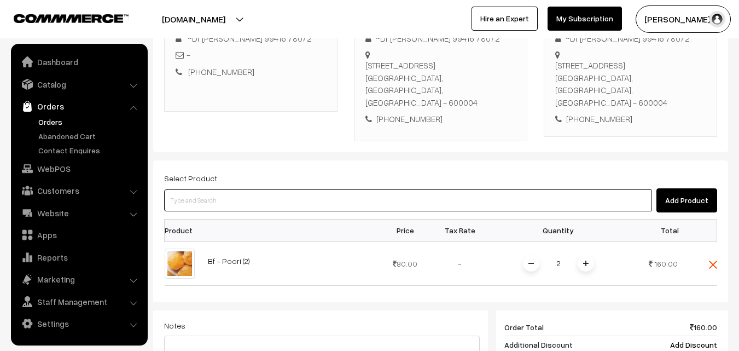
click at [246, 189] on input at bounding box center [407, 200] width 487 height 22
paste input "11th With Rice"
type input "11th With Rice"
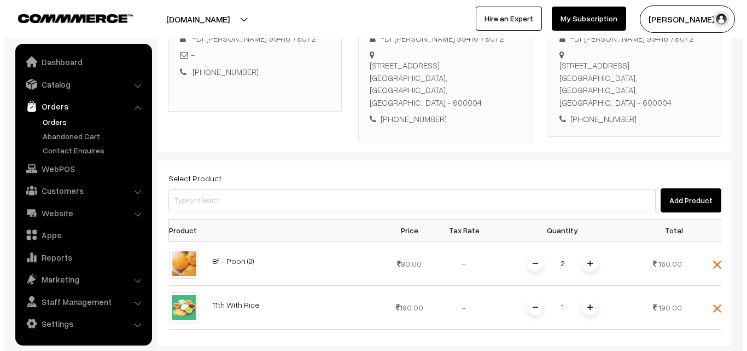
scroll to position [497, 0]
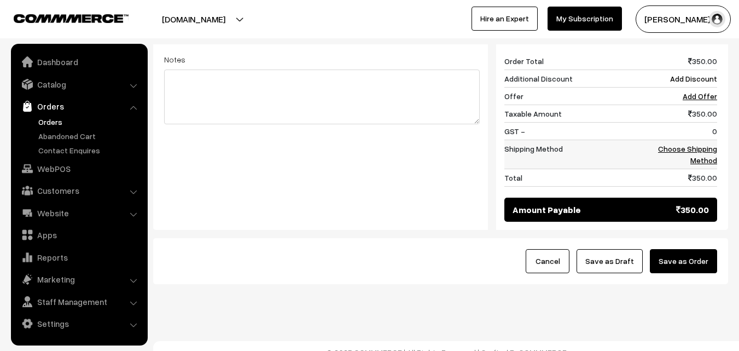
click at [709, 142] on td "Choose Shipping Method" at bounding box center [683, 154] width 68 height 29
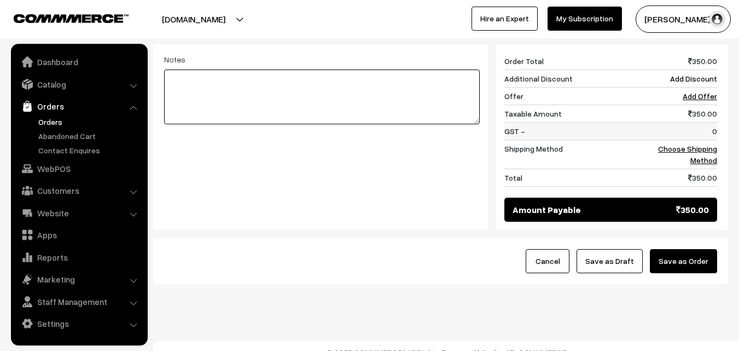
drag, startPoint x: 431, startPoint y: 77, endPoint x: 520, endPoint y: 124, distance: 100.3
click at [473, 106] on textarea at bounding box center [322, 96] width 316 height 55
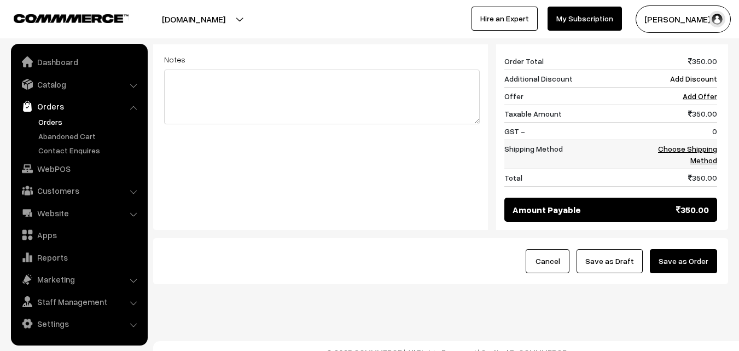
click at [691, 144] on link "Choose Shipping Method" at bounding box center [687, 154] width 59 height 21
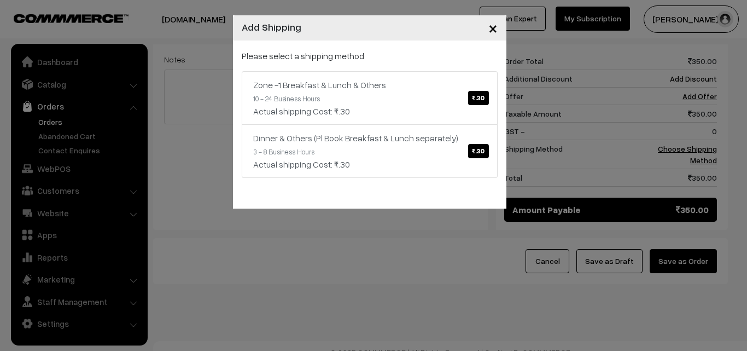
click at [271, 49] on p "Please select a shipping method" at bounding box center [370, 55] width 256 height 13
click at [289, 79] on div "Zone -1 Breakfast & Lunch & Others ₹.30" at bounding box center [369, 84] width 233 height 13
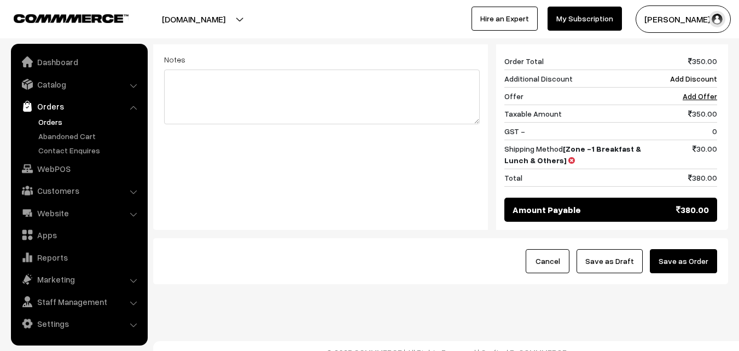
click at [722, 238] on div "Cancel Save as Draft Save as Order" at bounding box center [440, 261] width 575 height 46
click at [693, 249] on button "Save as Order" at bounding box center [683, 261] width 67 height 24
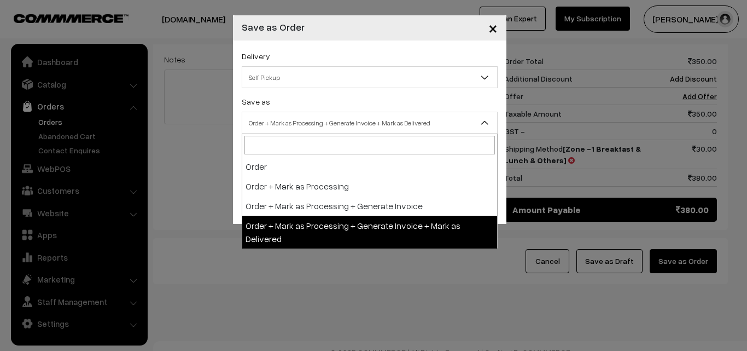
click at [298, 122] on span "Order + Mark as Processing + Generate Invoice + Mark as Delivered" at bounding box center [369, 122] width 255 height 19
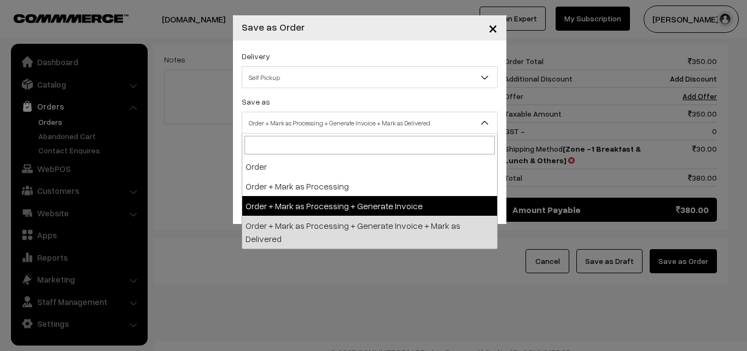
select select "3"
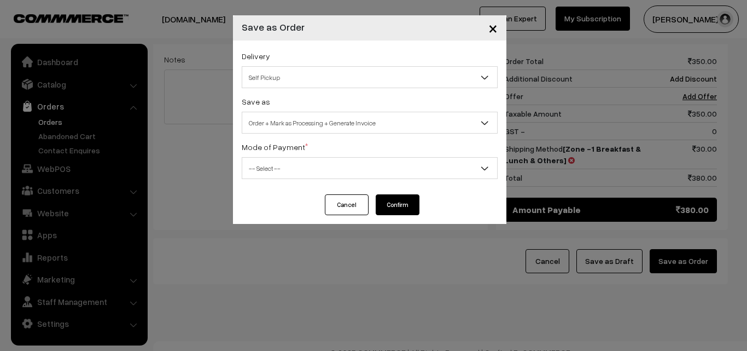
click at [287, 170] on span "-- Select --" at bounding box center [369, 168] width 255 height 19
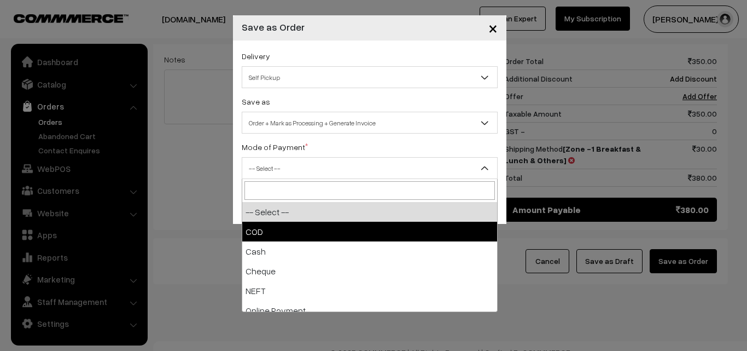
select select "1"
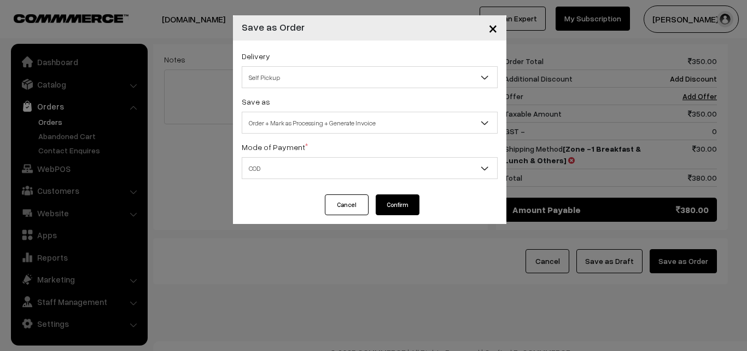
click at [407, 199] on button "Confirm" at bounding box center [398, 204] width 44 height 21
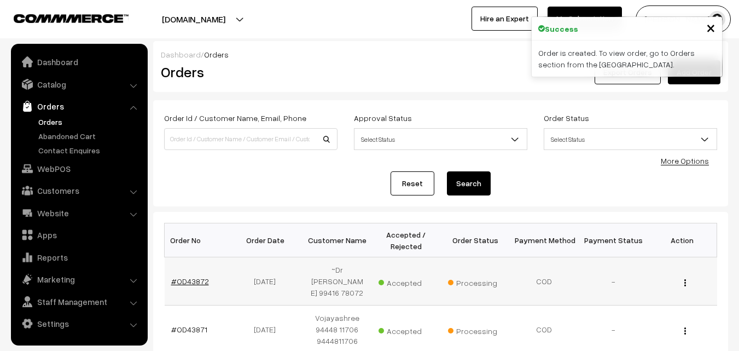
click at [192, 278] on link "#OD43872" at bounding box center [190, 280] width 38 height 9
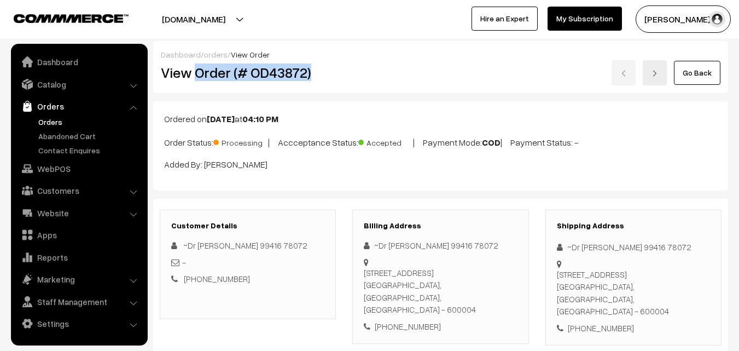
drag, startPoint x: 199, startPoint y: 71, endPoint x: 341, endPoint y: 76, distance: 142.3
click at [341, 76] on div "View Order (# OD43872)" at bounding box center [249, 72] width 192 height 25
copy h2 "Order (# OD43872)"
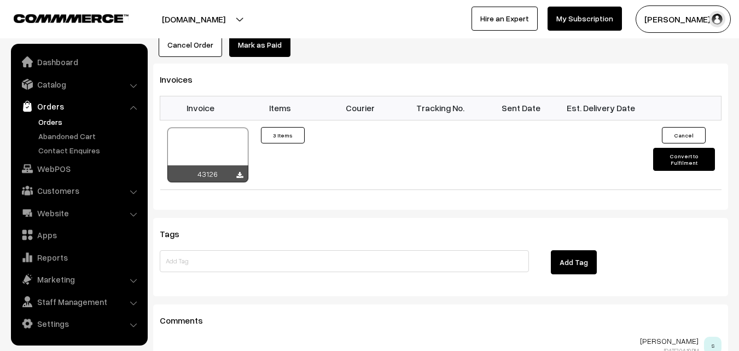
scroll to position [766, 0]
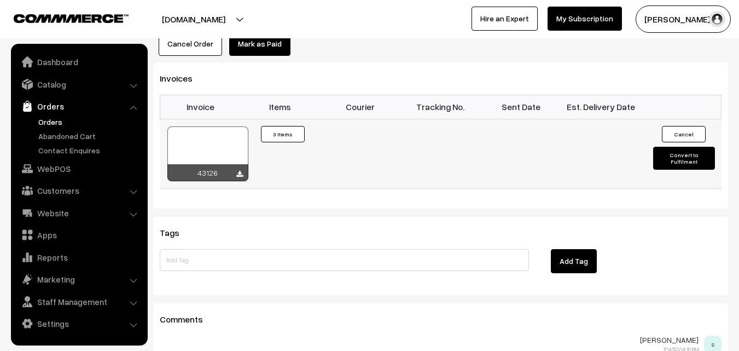
click at [216, 148] on div at bounding box center [207, 153] width 81 height 55
click at [54, 168] on link "WebPOS" at bounding box center [79, 169] width 130 height 20
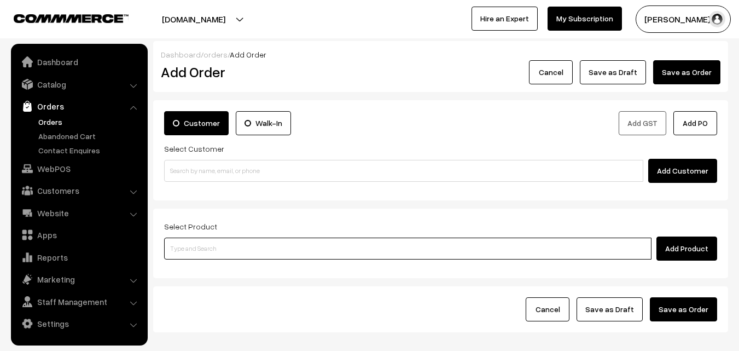
click at [223, 252] on input at bounding box center [407, 248] width 487 height 22
type input "s"
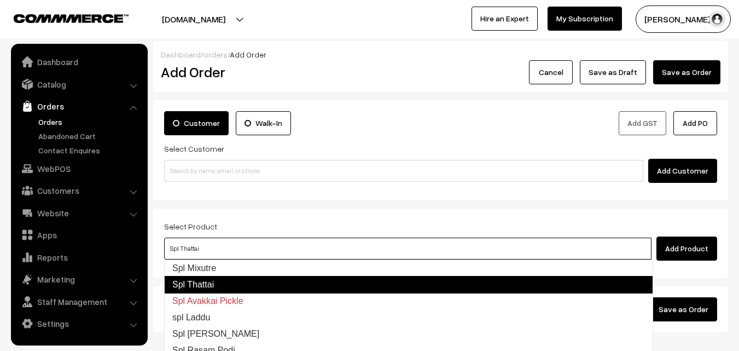
type input "Spl Mixutre"
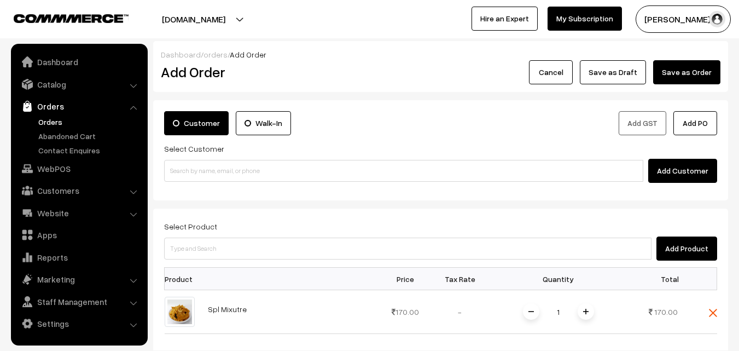
click at [586, 309] on img at bounding box center [585, 311] width 5 height 5
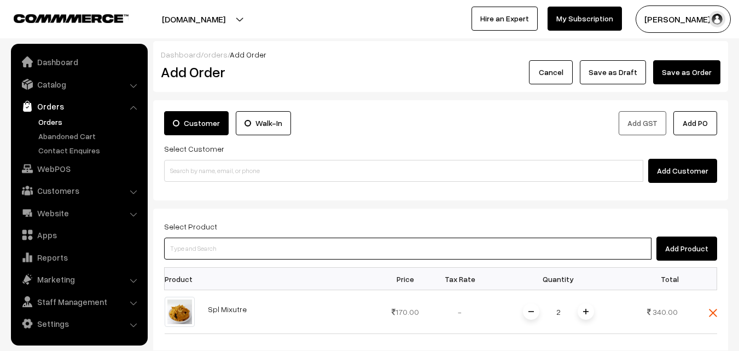
click at [545, 251] on input at bounding box center [407, 248] width 487 height 22
type input "Butter Murukku"
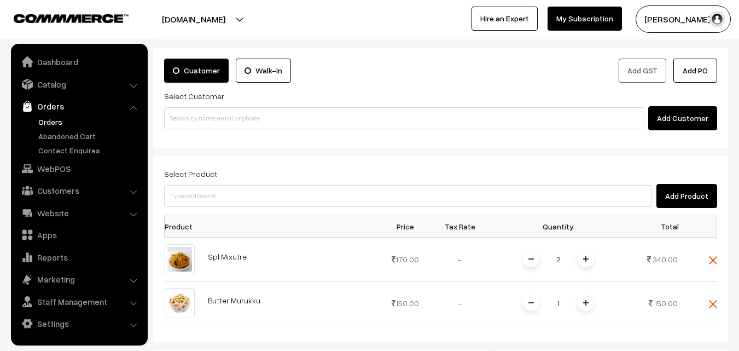
scroll to position [109, 0]
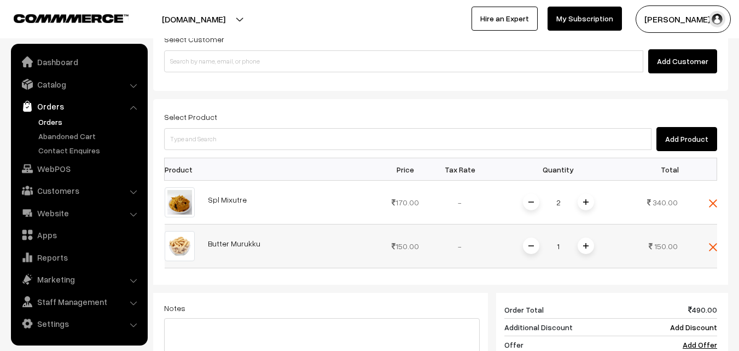
click at [585, 245] on img at bounding box center [585, 245] width 5 height 5
click at [462, 126] on div "Select Product Add Product" at bounding box center [440, 130] width 553 height 41
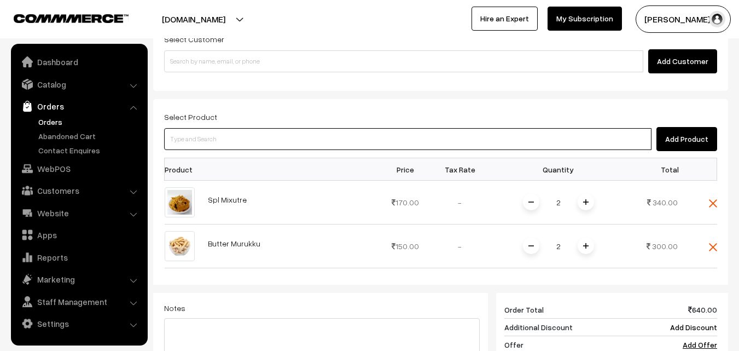
click at [458, 140] on input at bounding box center [407, 139] width 487 height 22
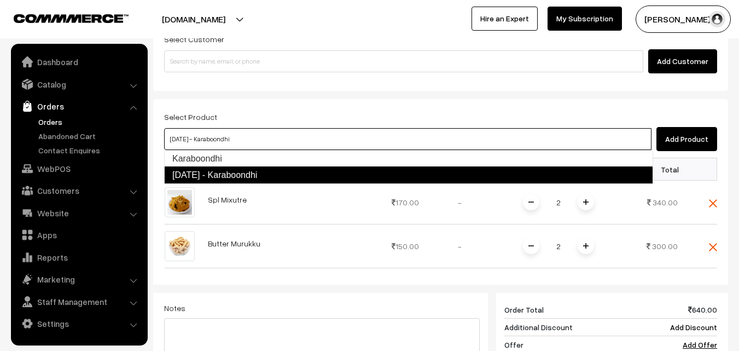
type input "Karaboondhi"
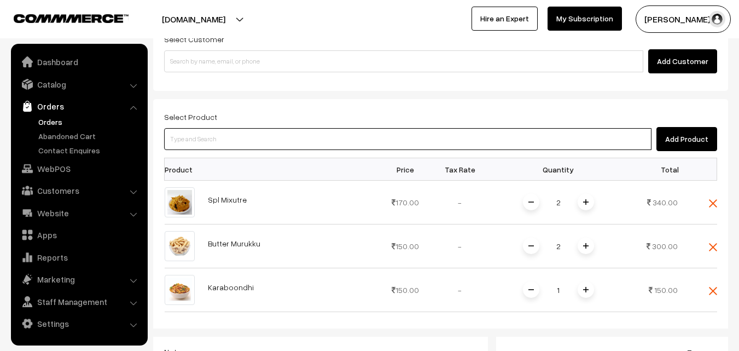
click at [334, 140] on input at bounding box center [407, 139] width 487 height 22
type input "Diwali Legiyam"
click at [301, 133] on input at bounding box center [407, 139] width 487 height 22
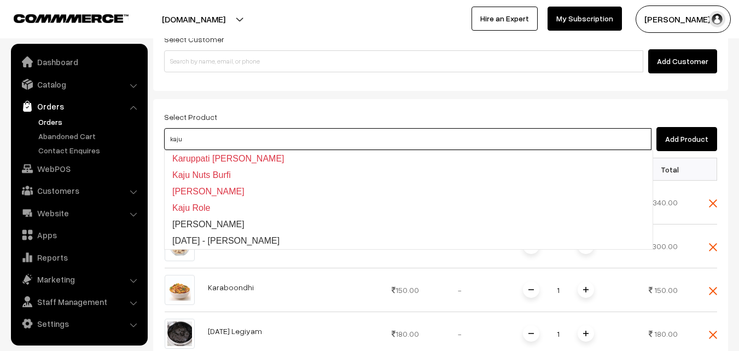
type input "Diwali - Kaju Kathli"
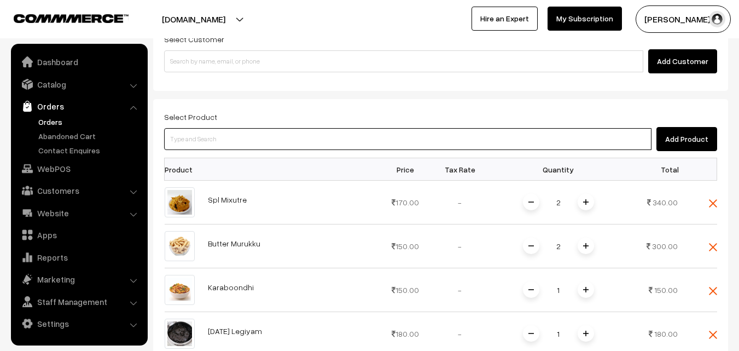
click at [304, 145] on input at bounding box center [407, 139] width 487 height 22
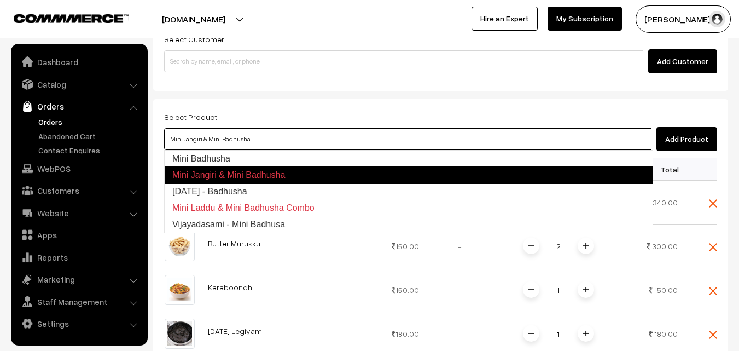
type input "Diwali - Badhusha"
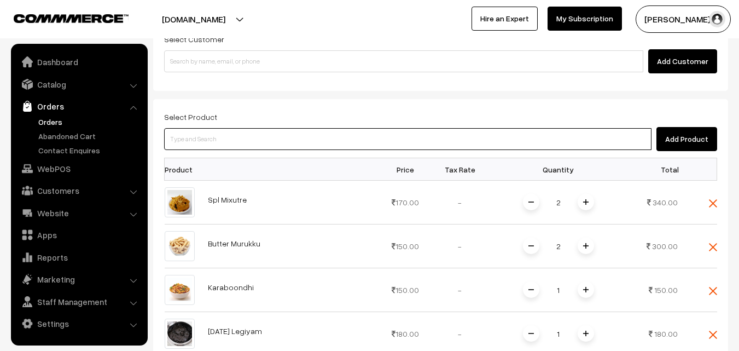
click at [305, 144] on input at bounding box center [407, 139] width 487 height 22
click at [339, 132] on input at bounding box center [407, 139] width 487 height 22
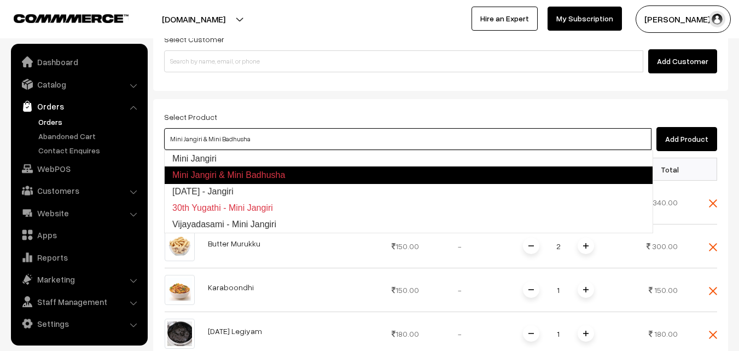
type input "Diwali - Jangiri"
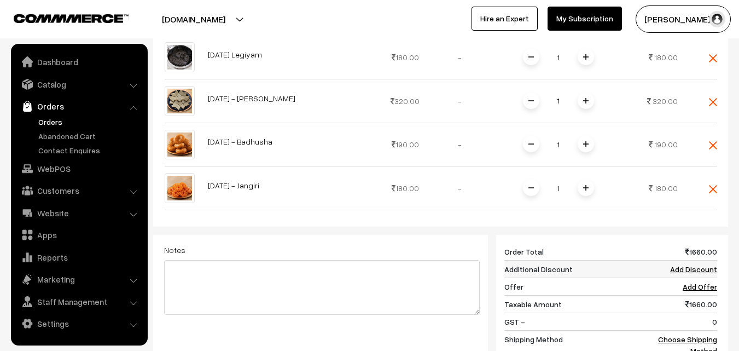
scroll to position [589, 0]
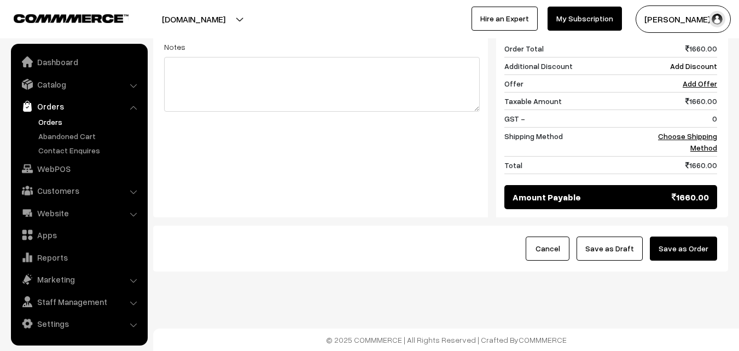
click at [54, 123] on link "Orders" at bounding box center [90, 121] width 108 height 11
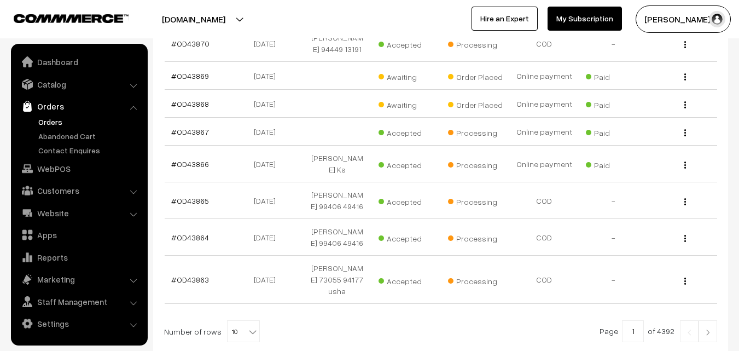
scroll to position [219, 0]
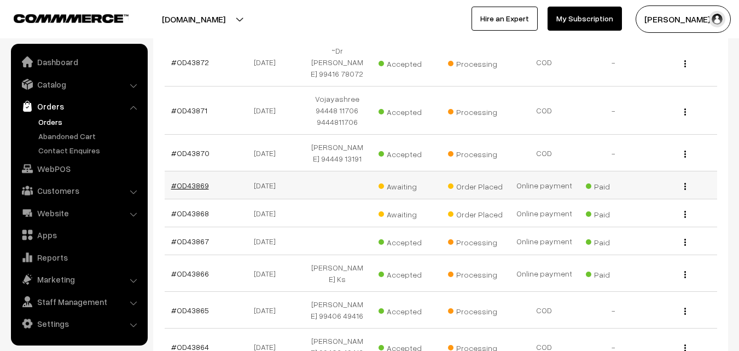
click at [204, 181] on link "#OD43869" at bounding box center [190, 185] width 38 height 9
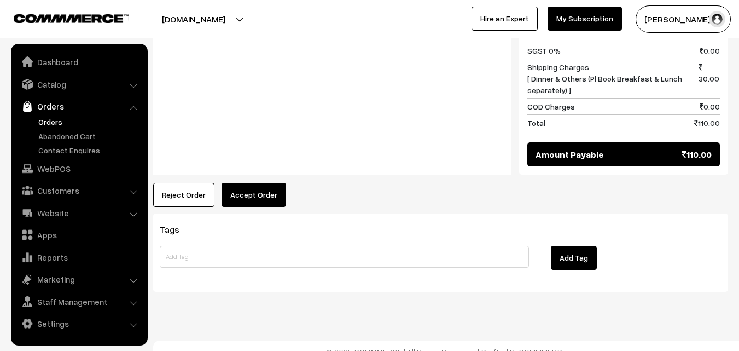
click at [268, 183] on button "Accept Order" at bounding box center [254, 195] width 65 height 24
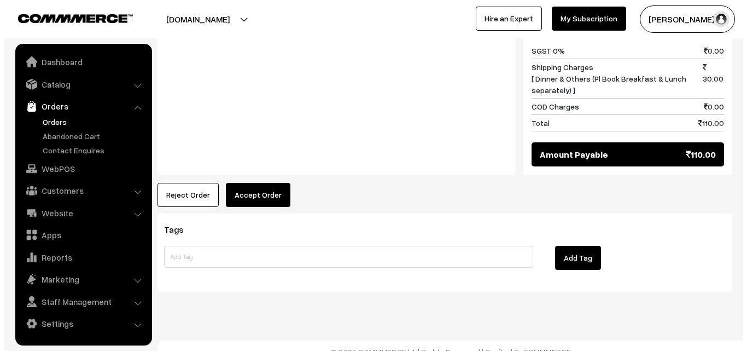
scroll to position [555, 0]
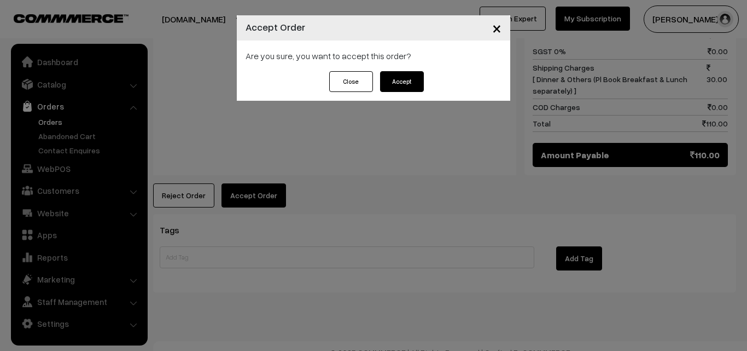
click at [398, 68] on div "Are you sure, you want to accept this order?" at bounding box center [374, 55] width 274 height 31
click at [409, 83] on button "Accept" at bounding box center [402, 81] width 44 height 21
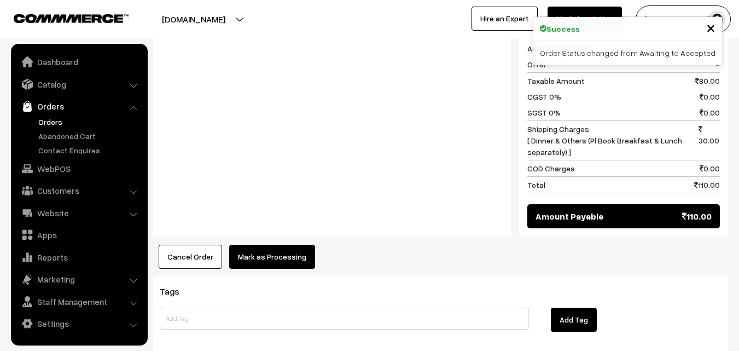
click at [270, 255] on button "Mark as Processing" at bounding box center [272, 257] width 86 height 24
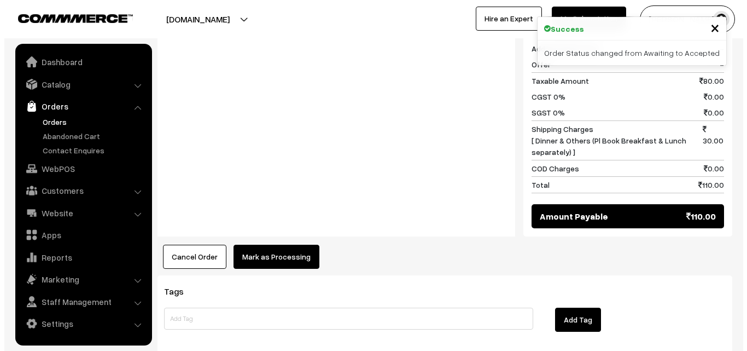
scroll to position [493, 0]
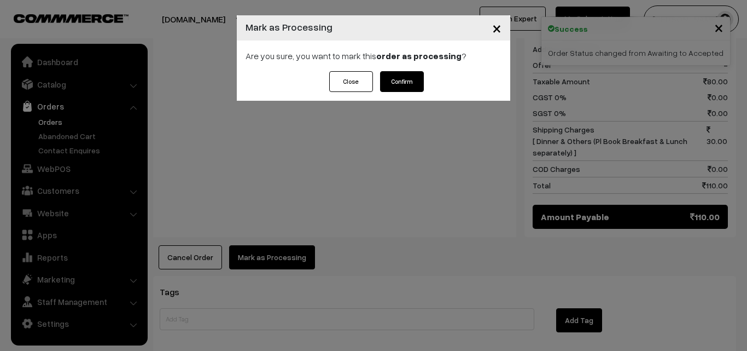
click at [410, 80] on button "Confirm" at bounding box center [402, 81] width 44 height 21
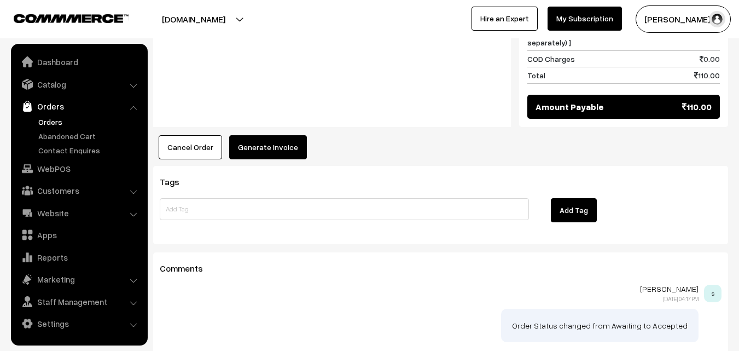
click at [247, 135] on button "Generate Invoice" at bounding box center [268, 147] width 78 height 24
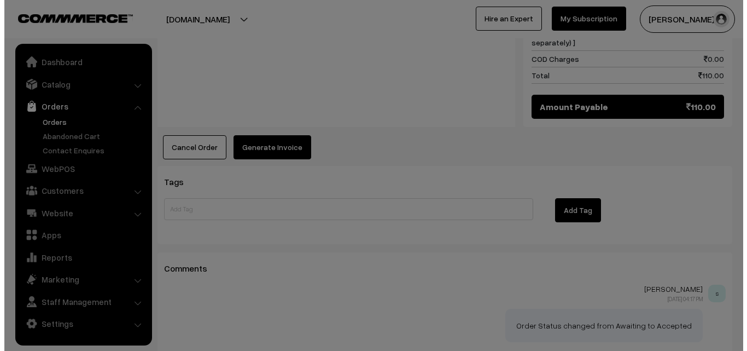
scroll to position [602, 0]
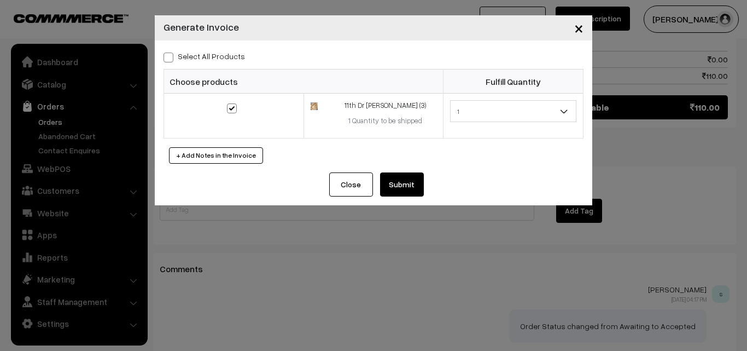
drag, startPoint x: 395, startPoint y: 162, endPoint x: 399, endPoint y: 168, distance: 7.1
click at [396, 162] on div "+ Add Notes in the Invoice" at bounding box center [374, 155] width 420 height 16
click at [400, 175] on button "Submit" at bounding box center [402, 184] width 44 height 24
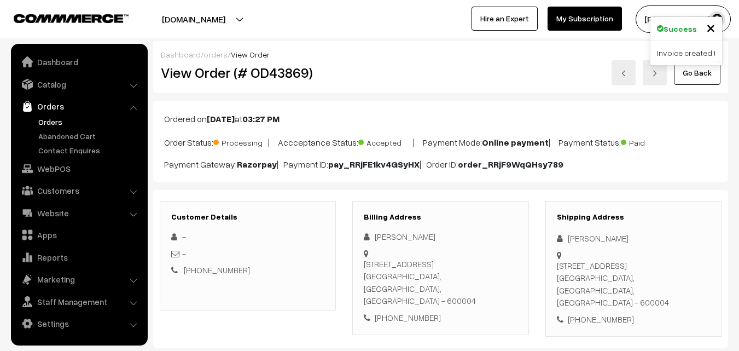
scroll to position [602, 0]
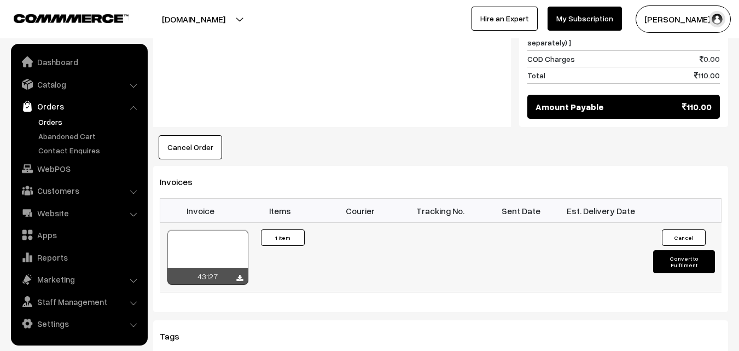
click at [208, 247] on div at bounding box center [207, 257] width 81 height 55
click at [58, 121] on link "Orders" at bounding box center [90, 121] width 108 height 11
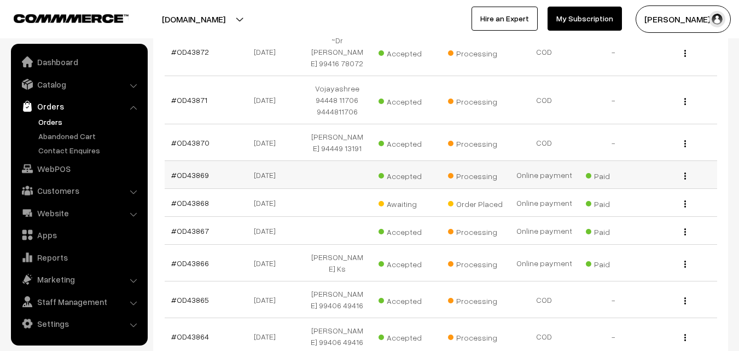
scroll to position [328, 0]
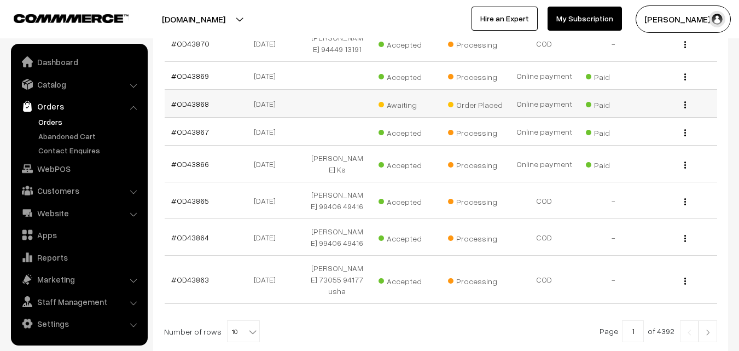
click at [185, 90] on td "#OD43868" at bounding box center [199, 104] width 69 height 28
click at [185, 99] on link "#OD43868" at bounding box center [190, 103] width 38 height 9
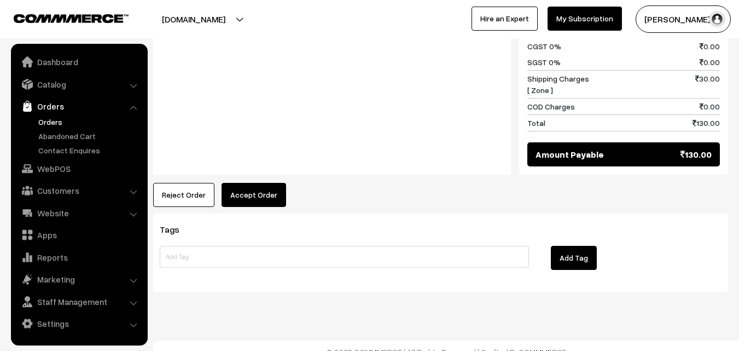
click at [241, 183] on button "Accept Order" at bounding box center [254, 195] width 65 height 24
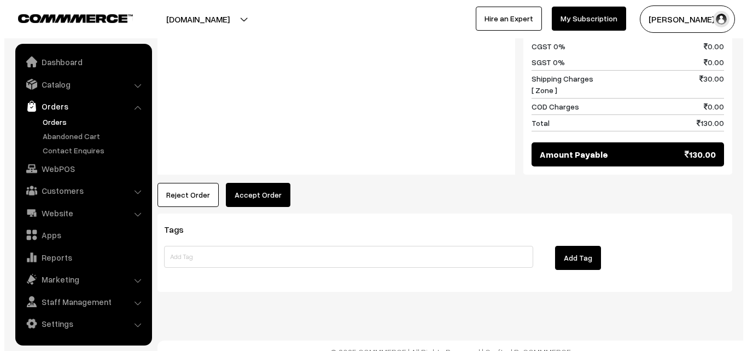
scroll to position [543, 0]
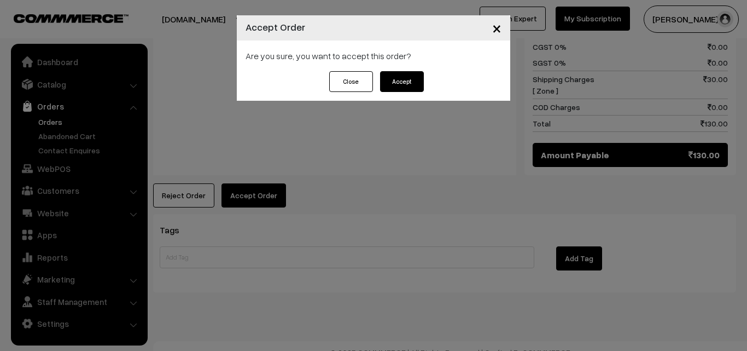
click at [405, 78] on button "Accept" at bounding box center [402, 81] width 44 height 21
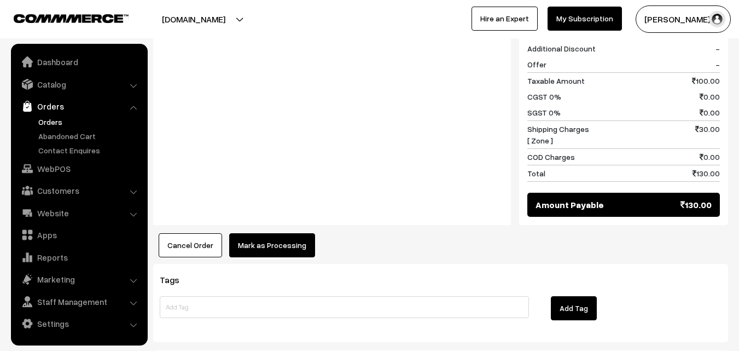
click at [283, 220] on div "Product Price Tax Rate Quantity Total 11th Puliyodharai Sadam 100.00" at bounding box center [440, 60] width 575 height 394
click at [281, 233] on button "Mark as Processing" at bounding box center [272, 245] width 86 height 24
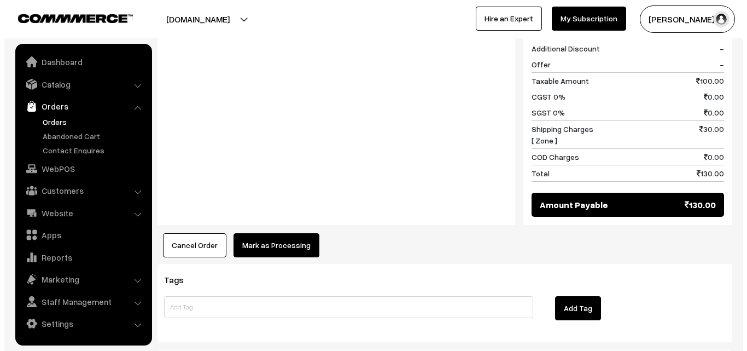
scroll to position [493, 0]
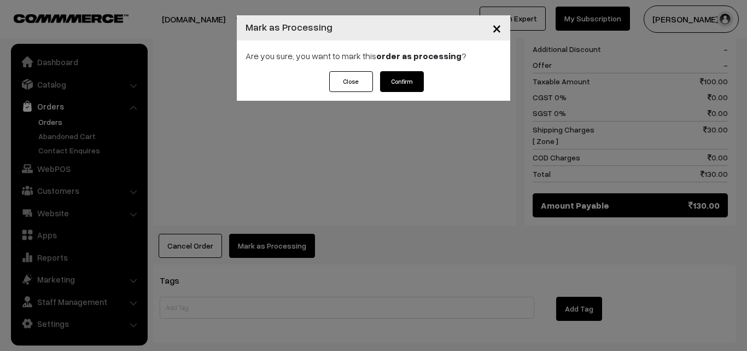
click at [401, 85] on button "Confirm" at bounding box center [402, 81] width 44 height 21
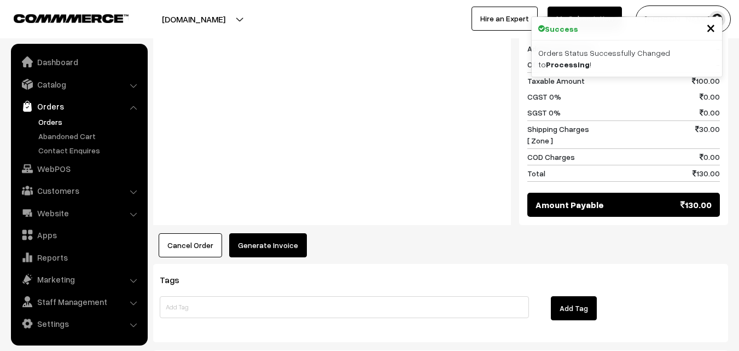
click at [262, 234] on button "Generate Invoice" at bounding box center [268, 245] width 78 height 24
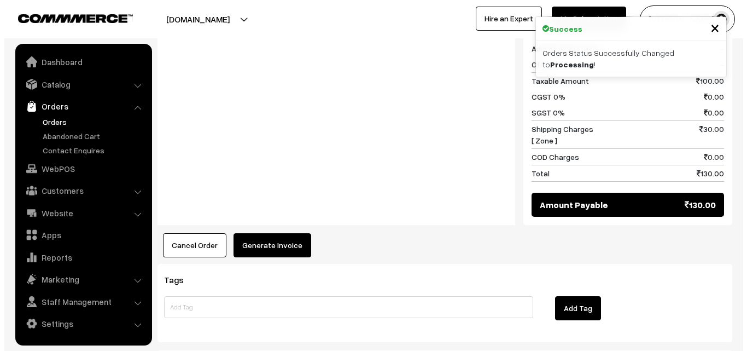
scroll to position [493, 0]
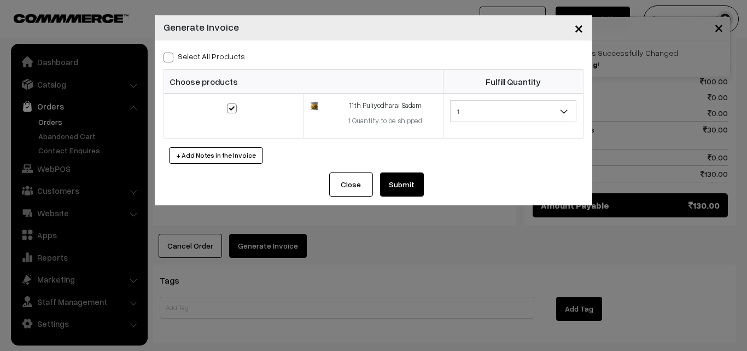
click at [411, 191] on button "Submit" at bounding box center [402, 184] width 44 height 24
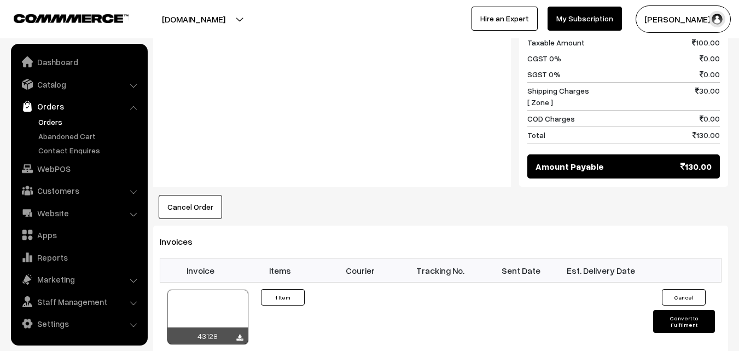
scroll to position [548, 0]
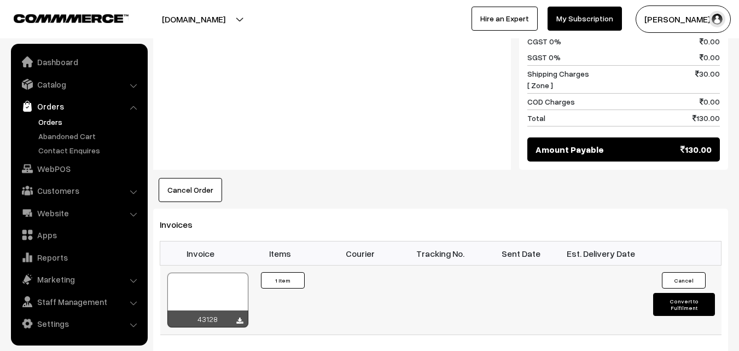
click at [209, 273] on div at bounding box center [207, 299] width 81 height 55
drag, startPoint x: 48, startPoint y: 122, endPoint x: 47, endPoint y: 116, distance: 6.1
click at [48, 120] on link "Orders" at bounding box center [90, 121] width 108 height 11
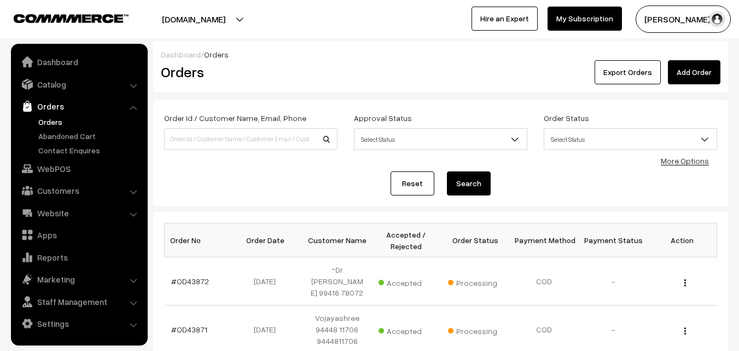
click at [59, 119] on link "Orders" at bounding box center [90, 121] width 108 height 11
